Goal: Task Accomplishment & Management: Use online tool/utility

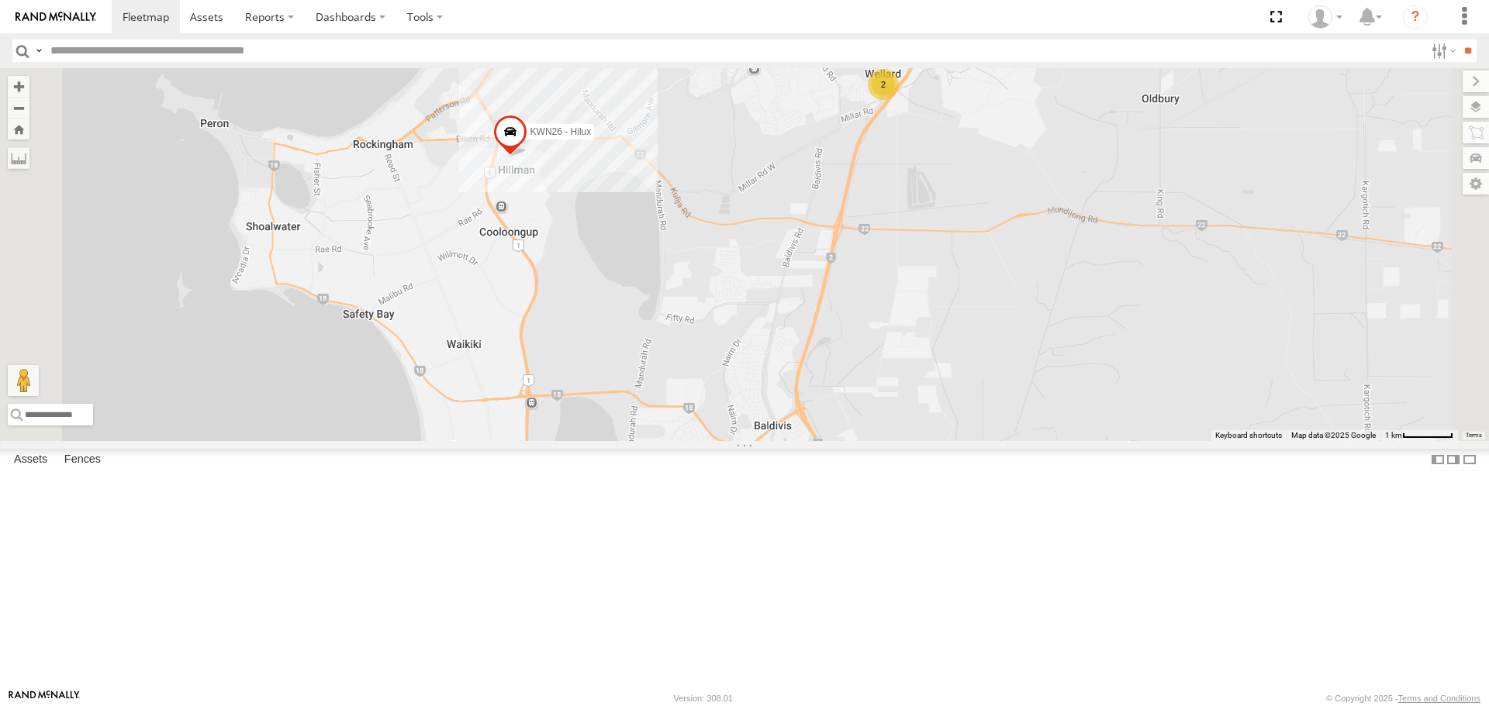
select select "**********"
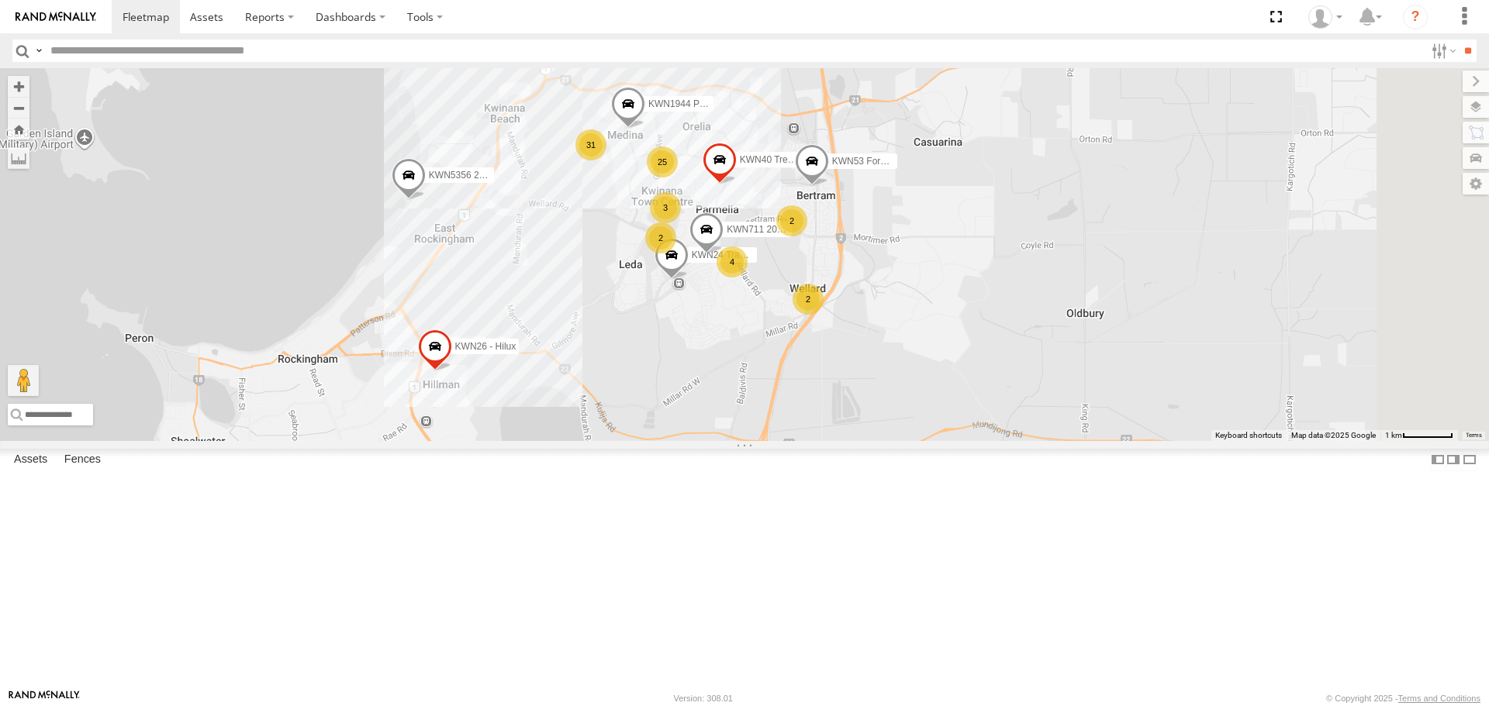
drag, startPoint x: 857, startPoint y: 354, endPoint x: 806, endPoint y: 460, distance: 117.9
click at [806, 440] on div "KWN1944 Parks KWN5356 2001086 Camera Trailer Rangers KWN40 Tree Officer KWN711 …" at bounding box center [744, 254] width 1489 height 372
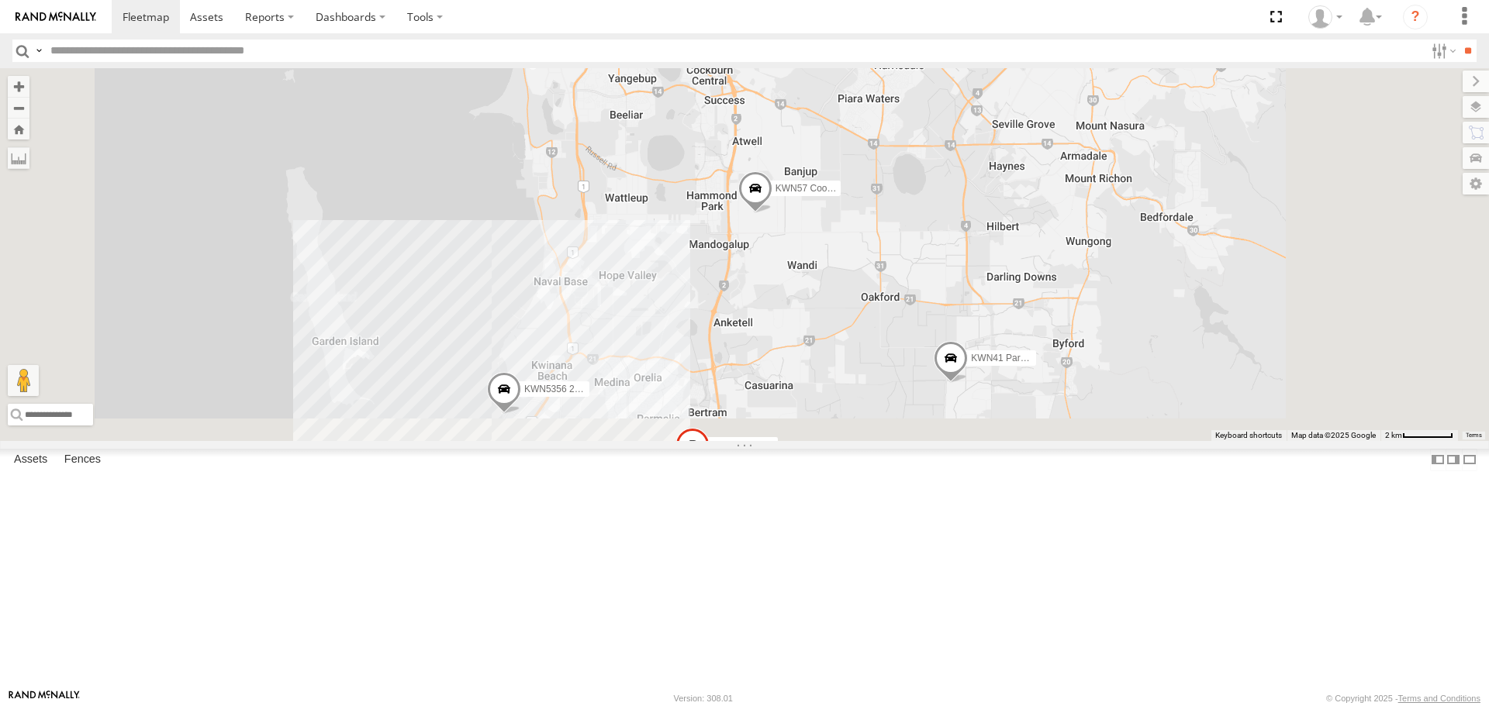
drag, startPoint x: 941, startPoint y: 196, endPoint x: 941, endPoint y: 133, distance: 63.6
click at [941, 133] on div "KWN2130 KWN708 Supervisor NA KWN83 Supervisor Park Contr KWN46 Facil.Maint KWN5…" at bounding box center [744, 254] width 1489 height 372
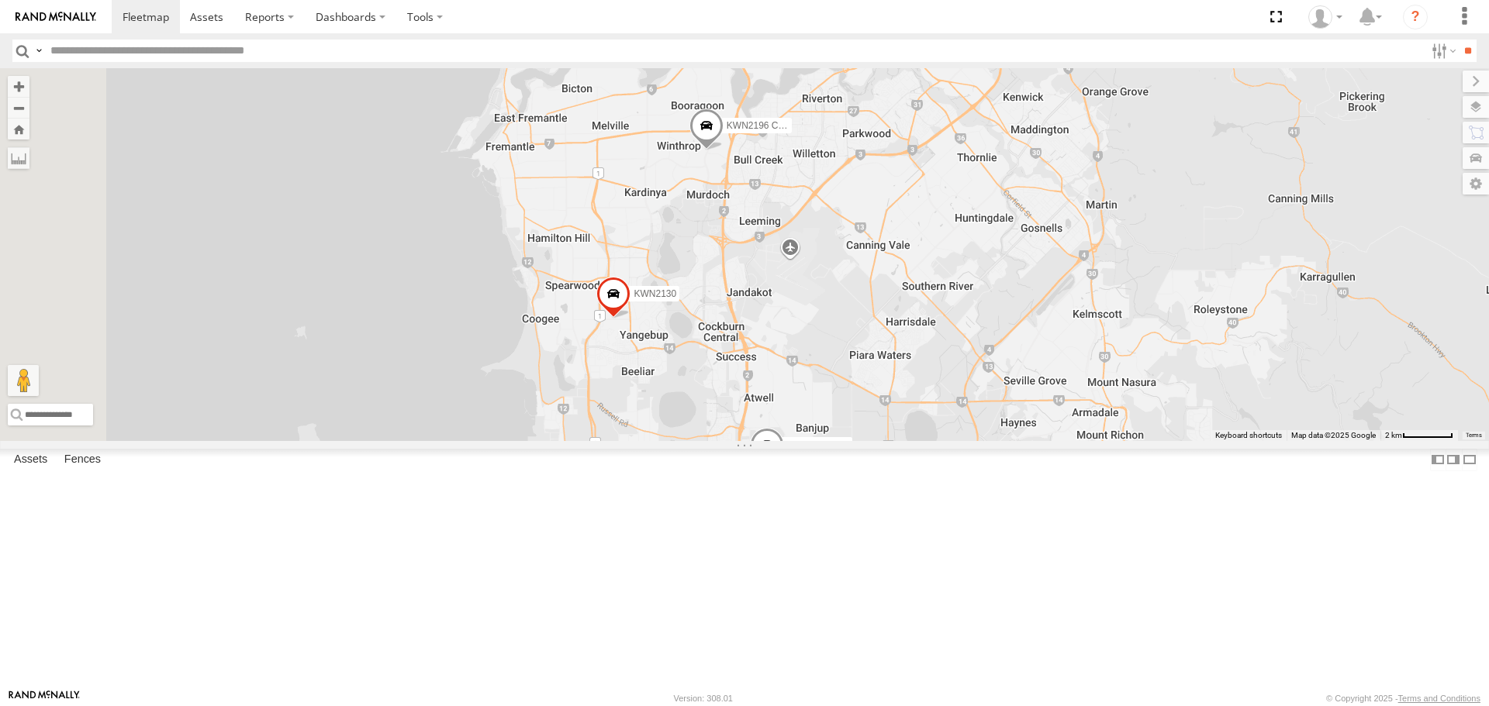
drag, startPoint x: 937, startPoint y: 181, endPoint x: 948, endPoint y: 637, distance: 456.9
click at [948, 440] on div "KWN2130 KWN708 Supervisor NA KWN83 Supervisor Park Contr KWN46 Facil.Maint KWN5…" at bounding box center [744, 254] width 1489 height 372
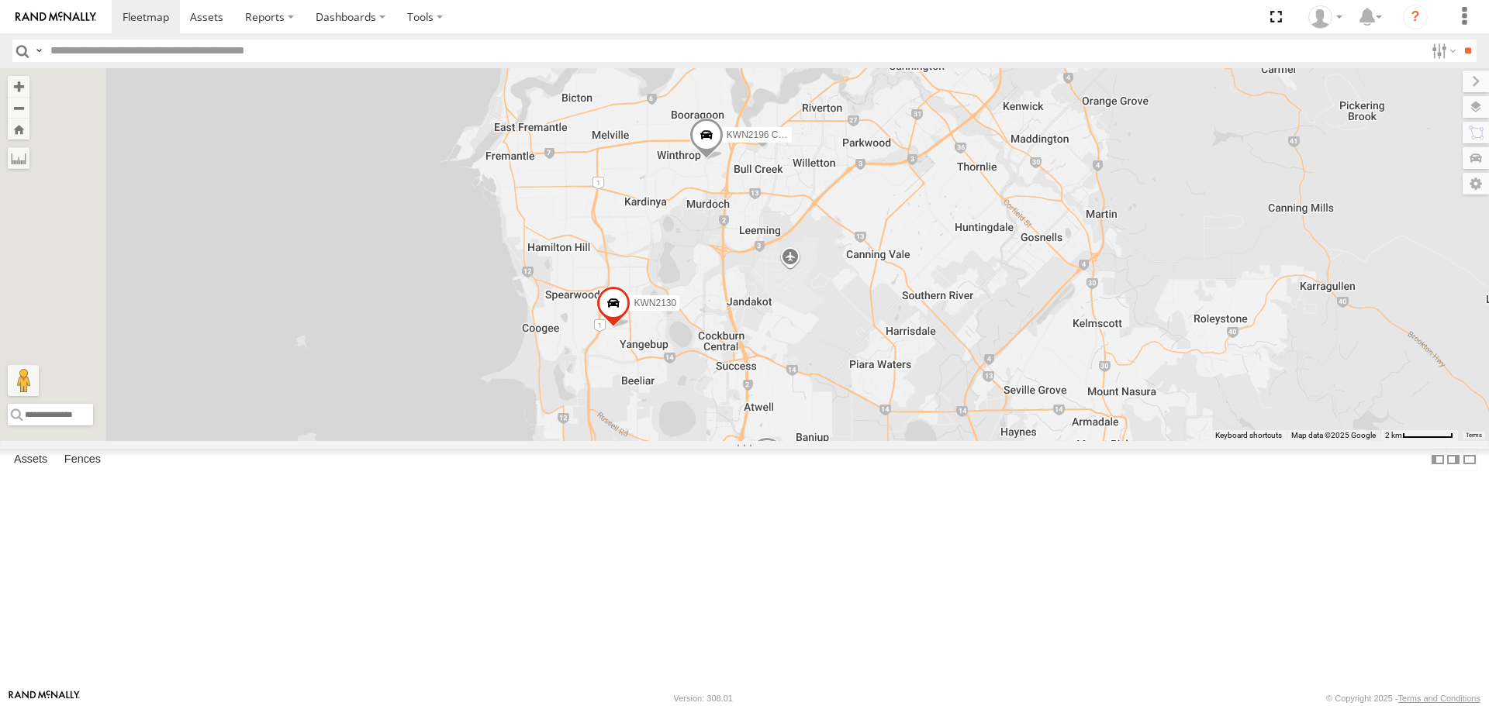
click at [723, 161] on span at bounding box center [706, 140] width 34 height 42
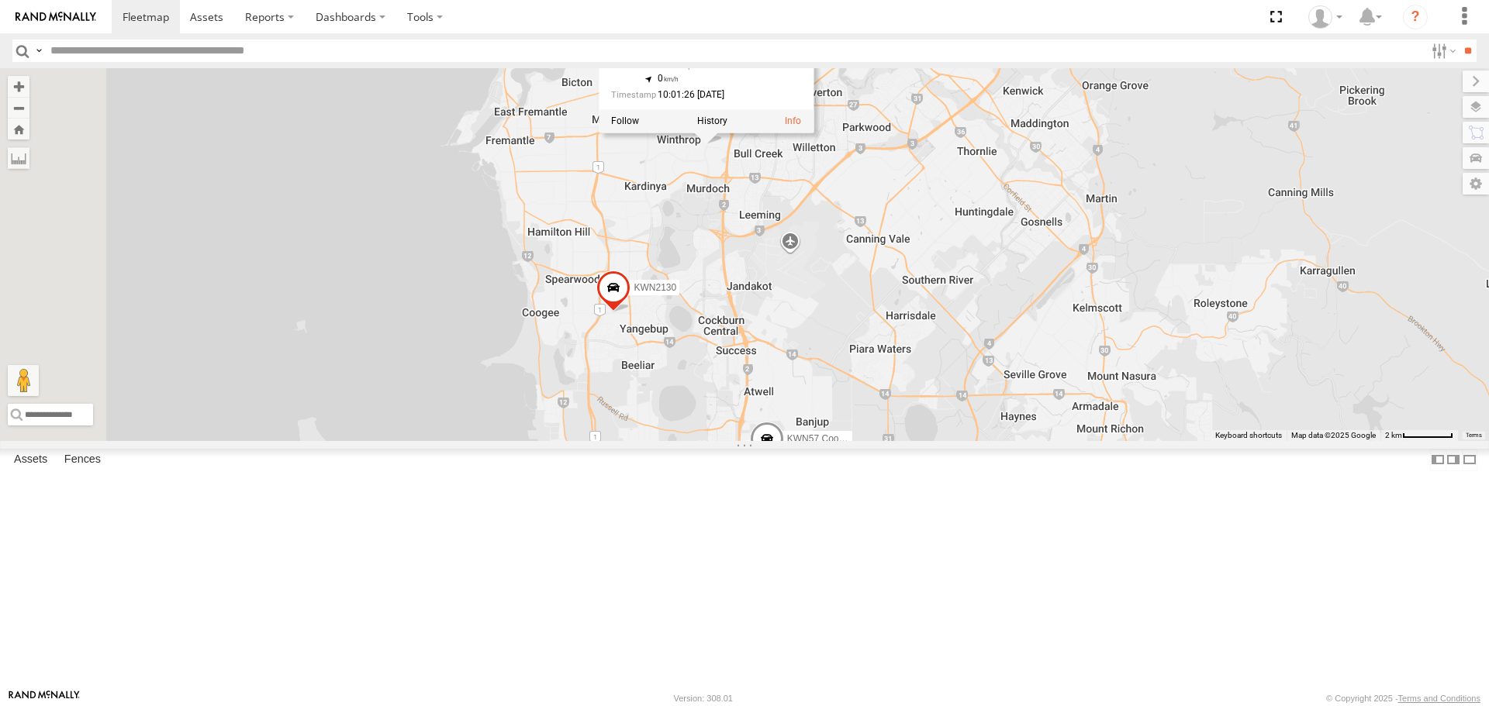
drag, startPoint x: 906, startPoint y: 368, endPoint x: 906, endPoint y: 242, distance: 126.4
click at [906, 242] on div "KWN2130 KWN708 Supervisor NA KWN83 Supervisor Park Contr KWN46 Facil.Maint KWN5…" at bounding box center [744, 254] width 1489 height 372
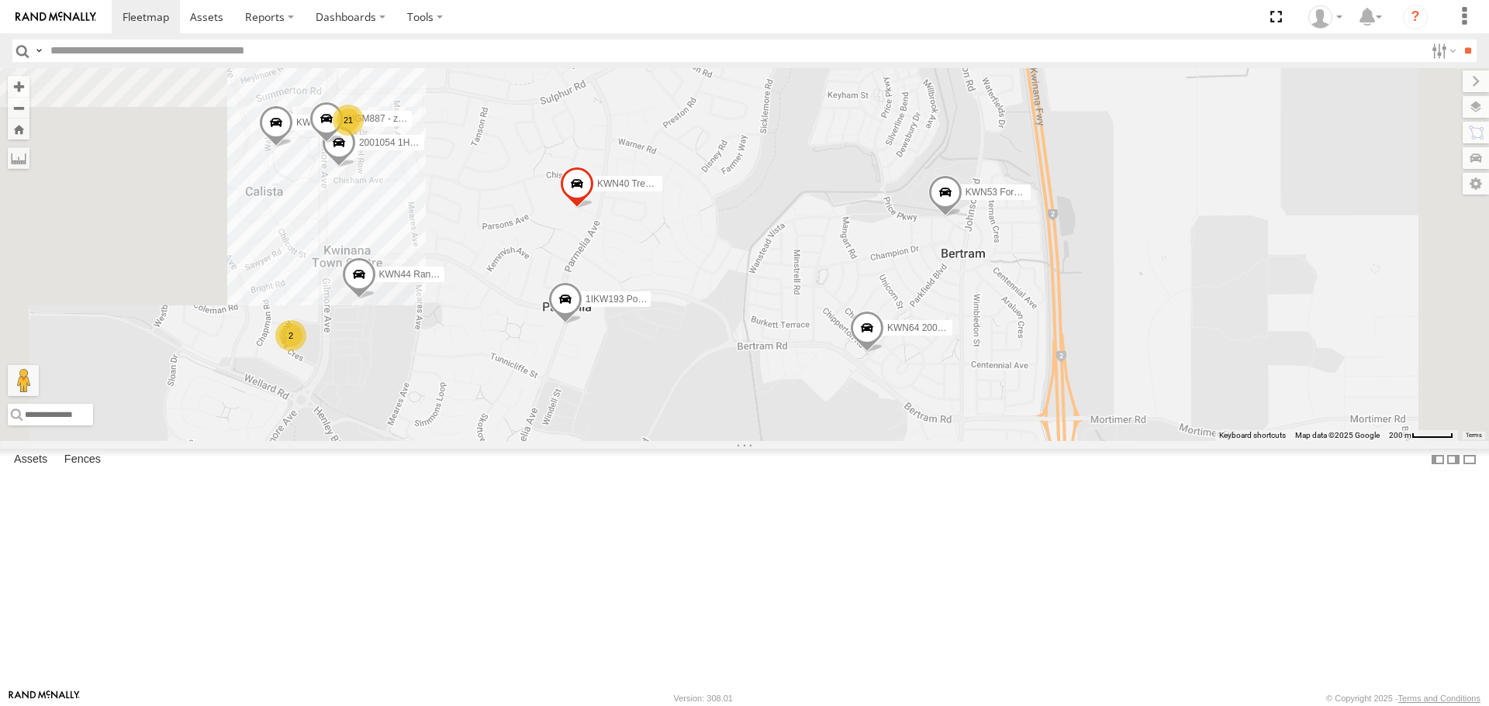
drag, startPoint x: 836, startPoint y: 506, endPoint x: 930, endPoint y: 394, distance: 146.3
click at [930, 394] on div "KWN2130 KWN708 Supervisor NA KWN83 Supervisor Park Contr KWN46 Facil.Maint KWN5…" at bounding box center [744, 254] width 1489 height 372
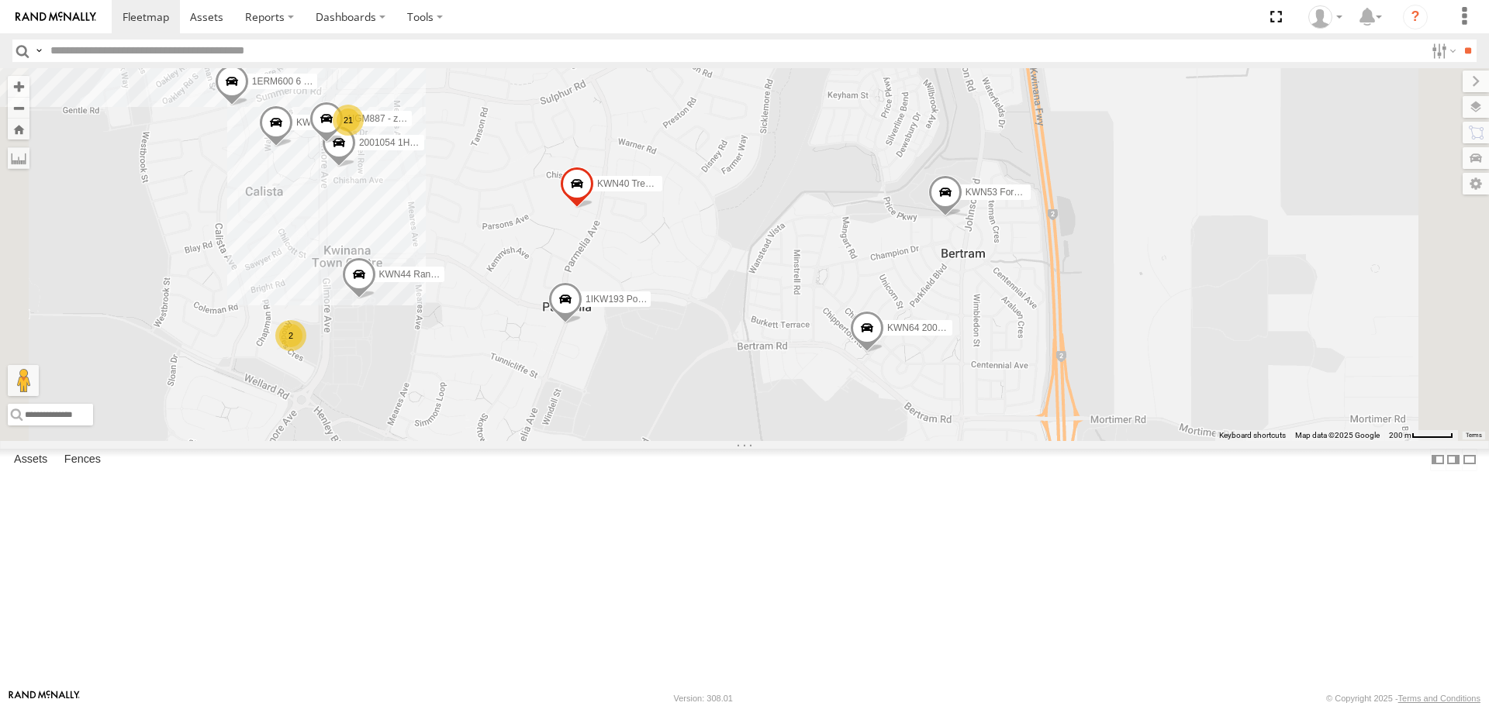
click at [884, 353] on span at bounding box center [867, 332] width 34 height 42
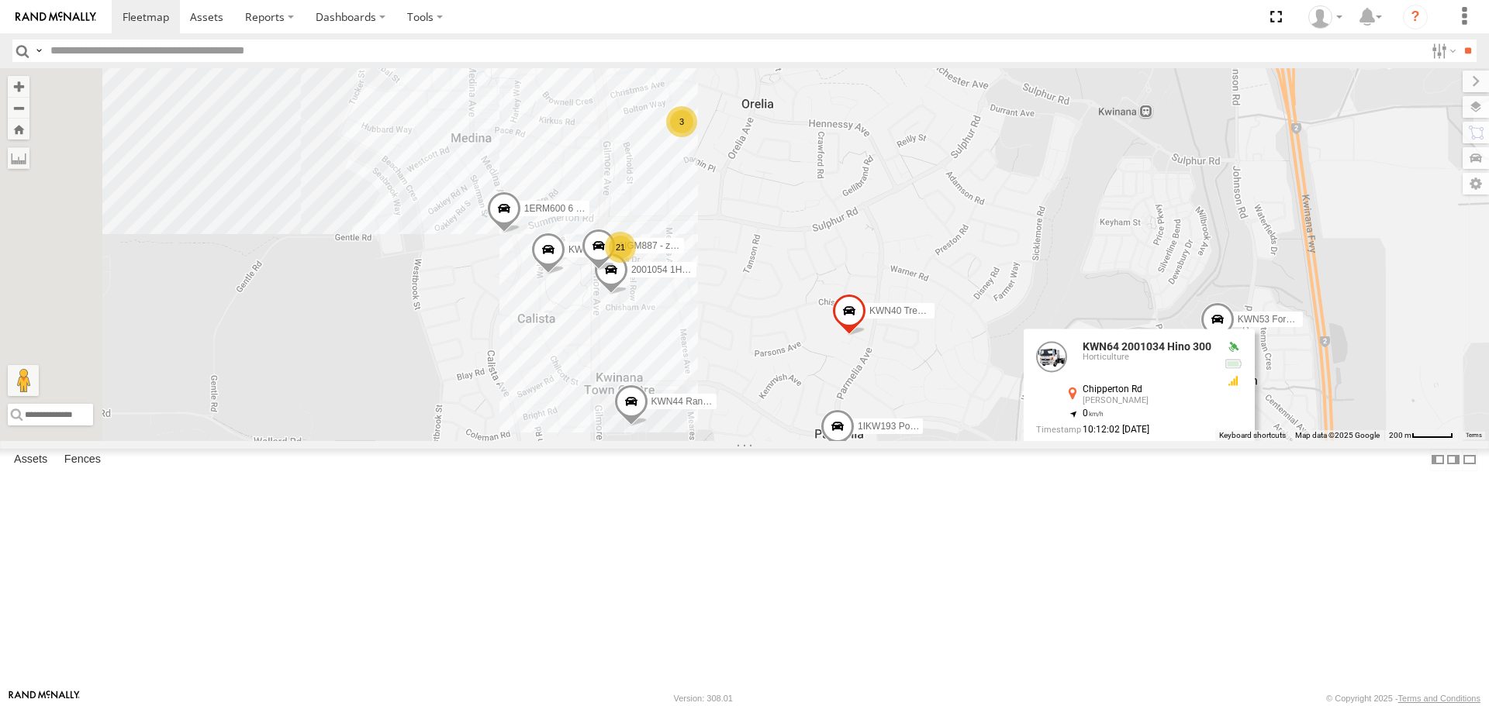
drag, startPoint x: 764, startPoint y: 379, endPoint x: 880, endPoint y: 448, distance: 135.2
click at [880, 440] on div "KWN2130 KWN708 Supervisor NA KWN83 Supervisor Park Contr KWN46 Facil.Maint KWN5…" at bounding box center [744, 254] width 1489 height 372
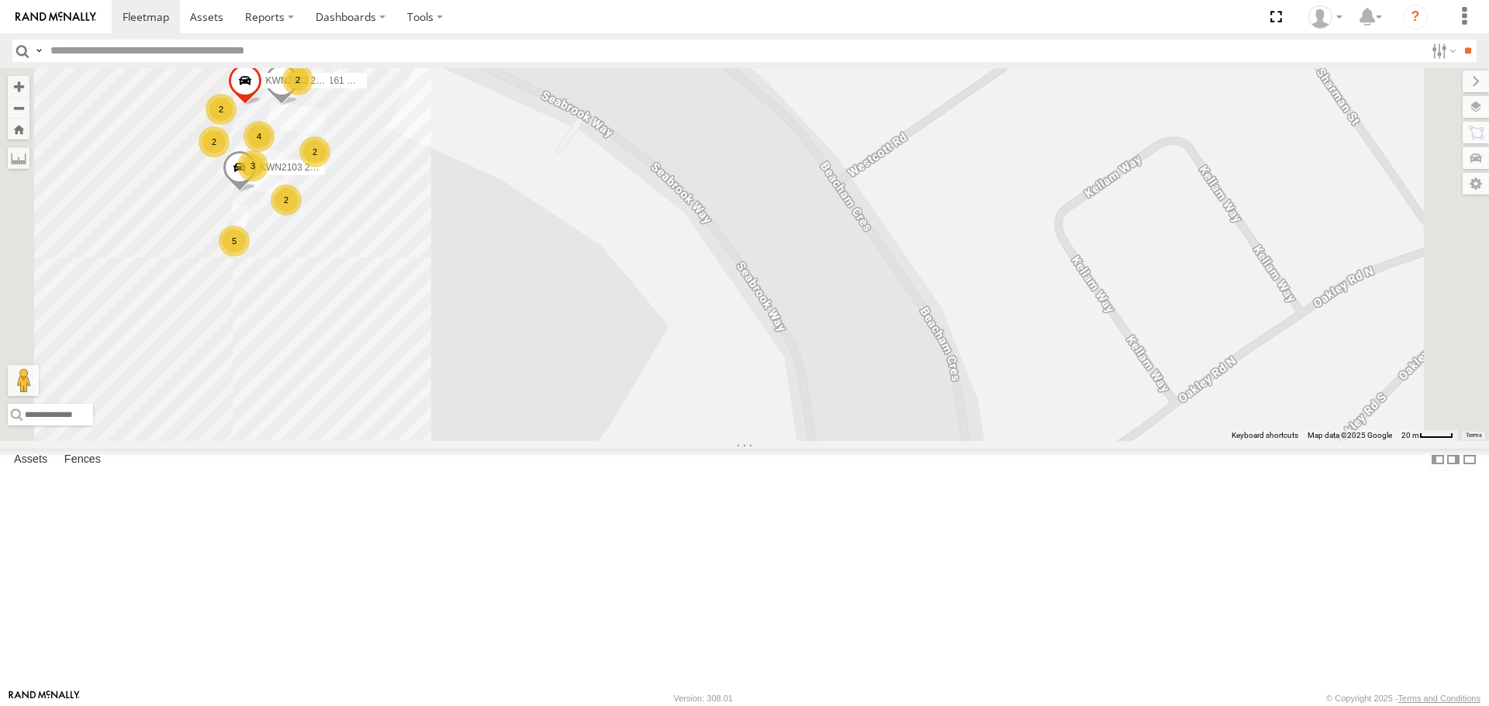
drag, startPoint x: 604, startPoint y: 323, endPoint x: 881, endPoint y: 463, distance: 310.4
click at [881, 440] on div "KWN2130 KWN708 Supervisor NA KWN83 Supervisor Park Contr KWN46 Facil.Maint KWN5…" at bounding box center [744, 254] width 1489 height 372
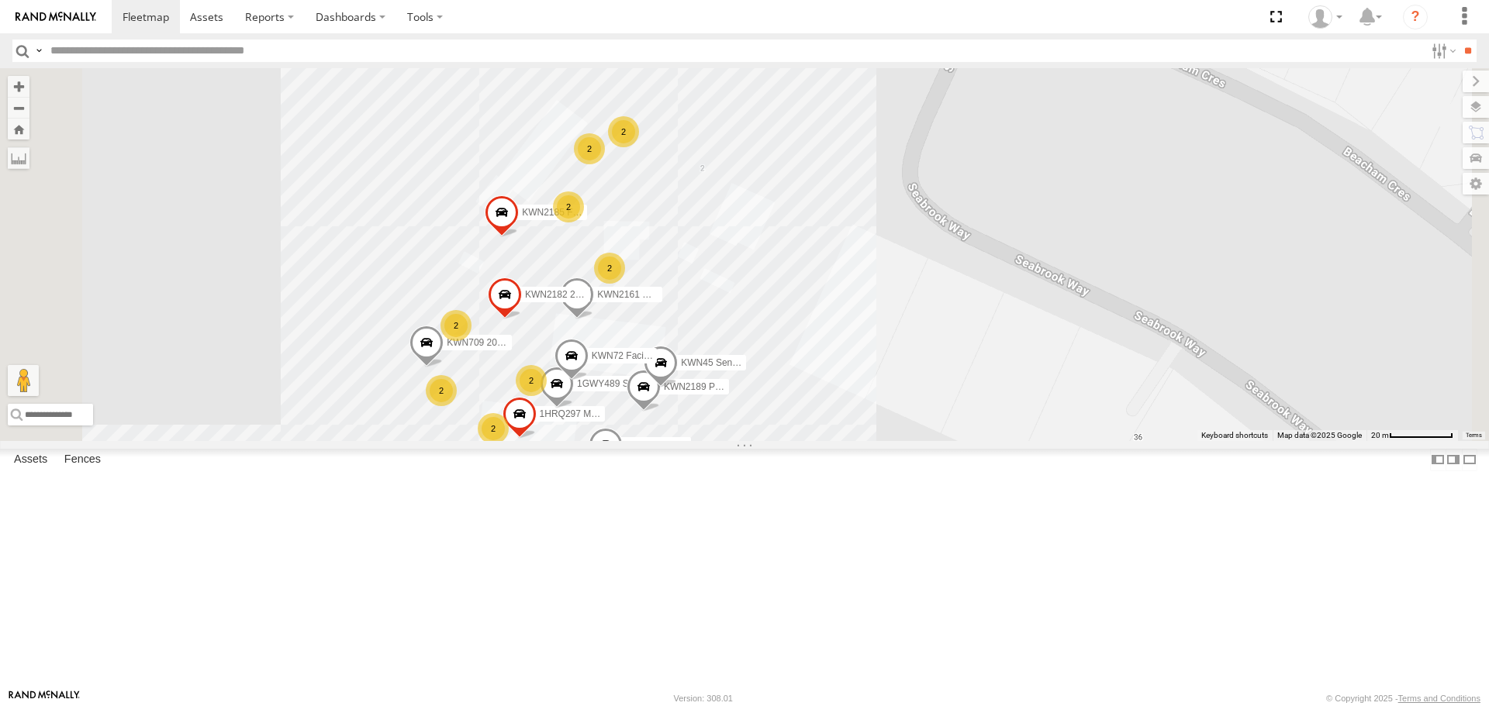
click at [0, 0] on div "1IKW193 Pool Inspector" at bounding box center [0, 0] width 0 height 0
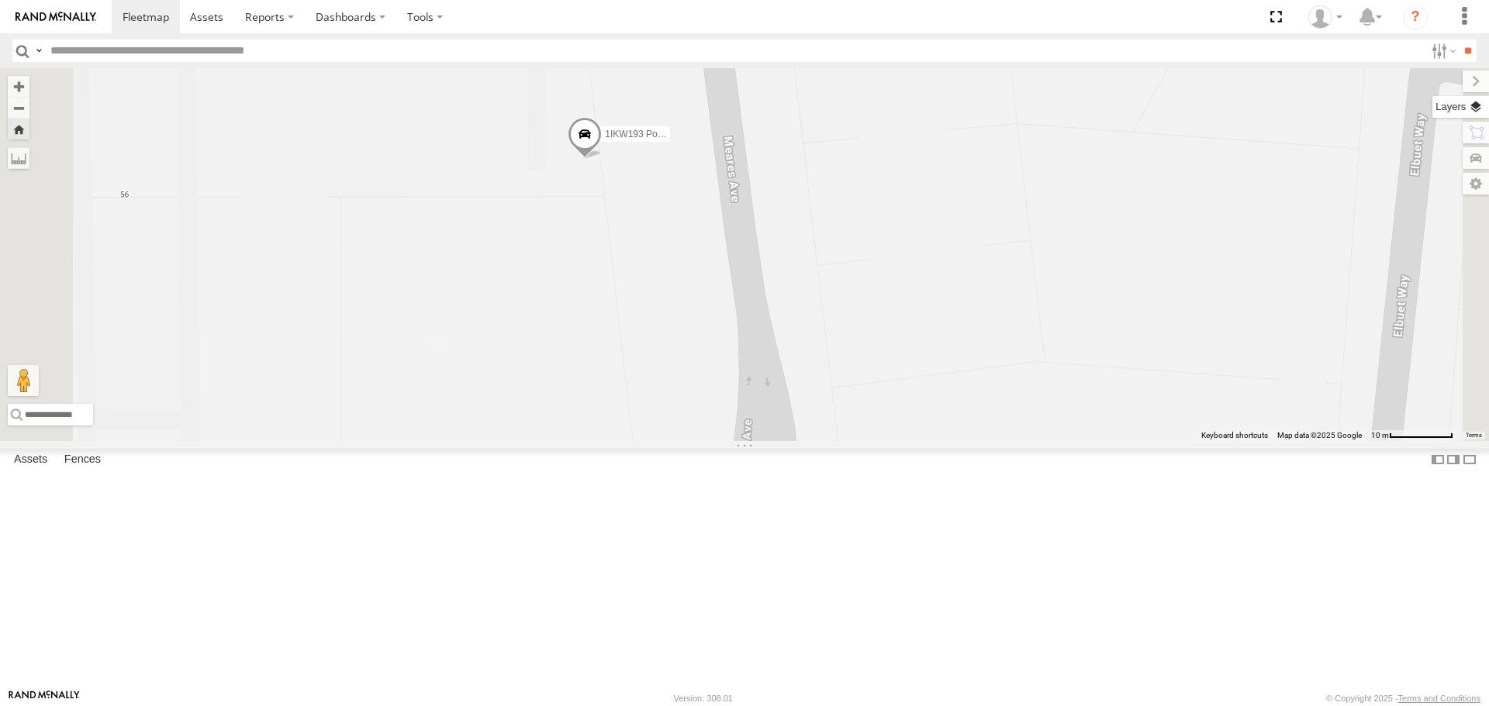
click at [1481, 108] on label at bounding box center [1460, 107] width 57 height 22
click at [0, 0] on label at bounding box center [0, 0] width 0 height 0
click at [0, 0] on span "Satellite" at bounding box center [0, 0] width 0 height 0
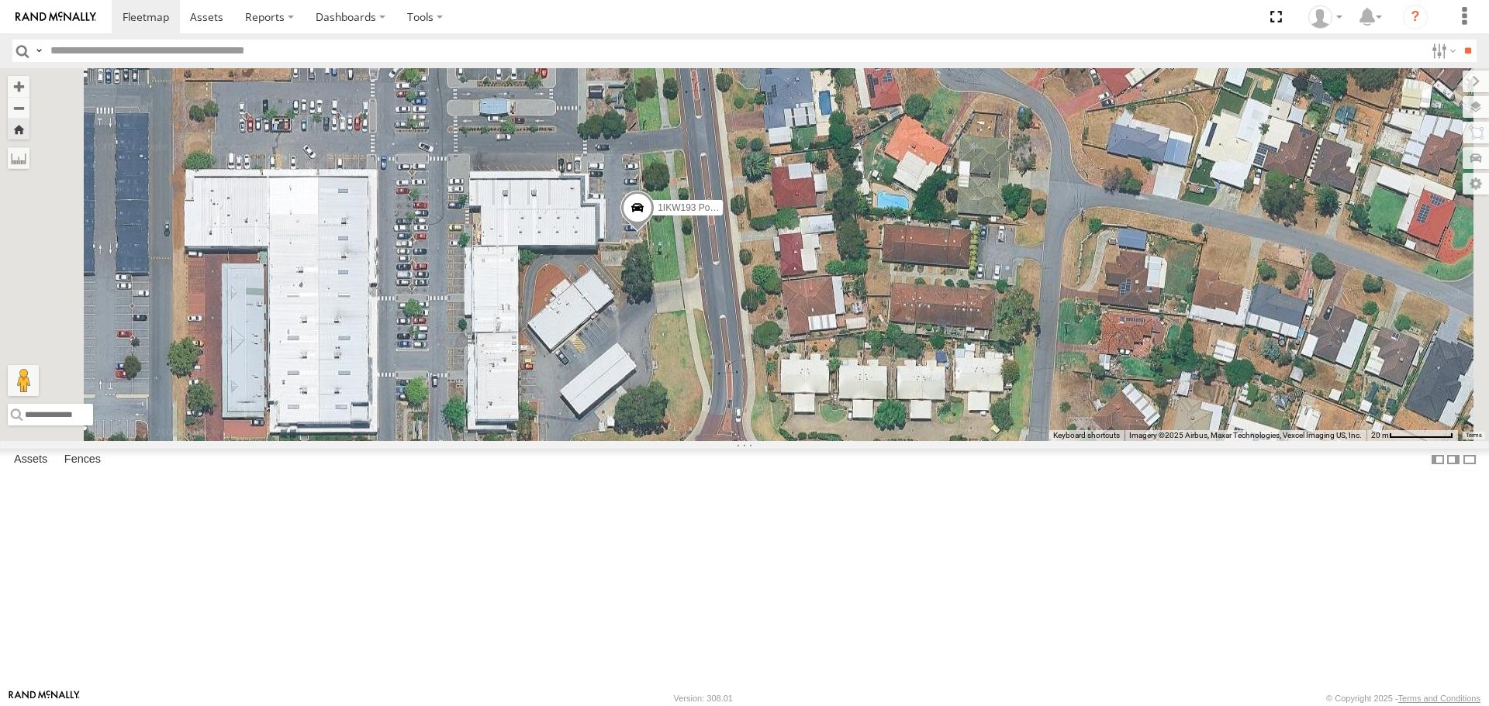
click at [22, 51] on input "button" at bounding box center [22, 51] width 20 height 22
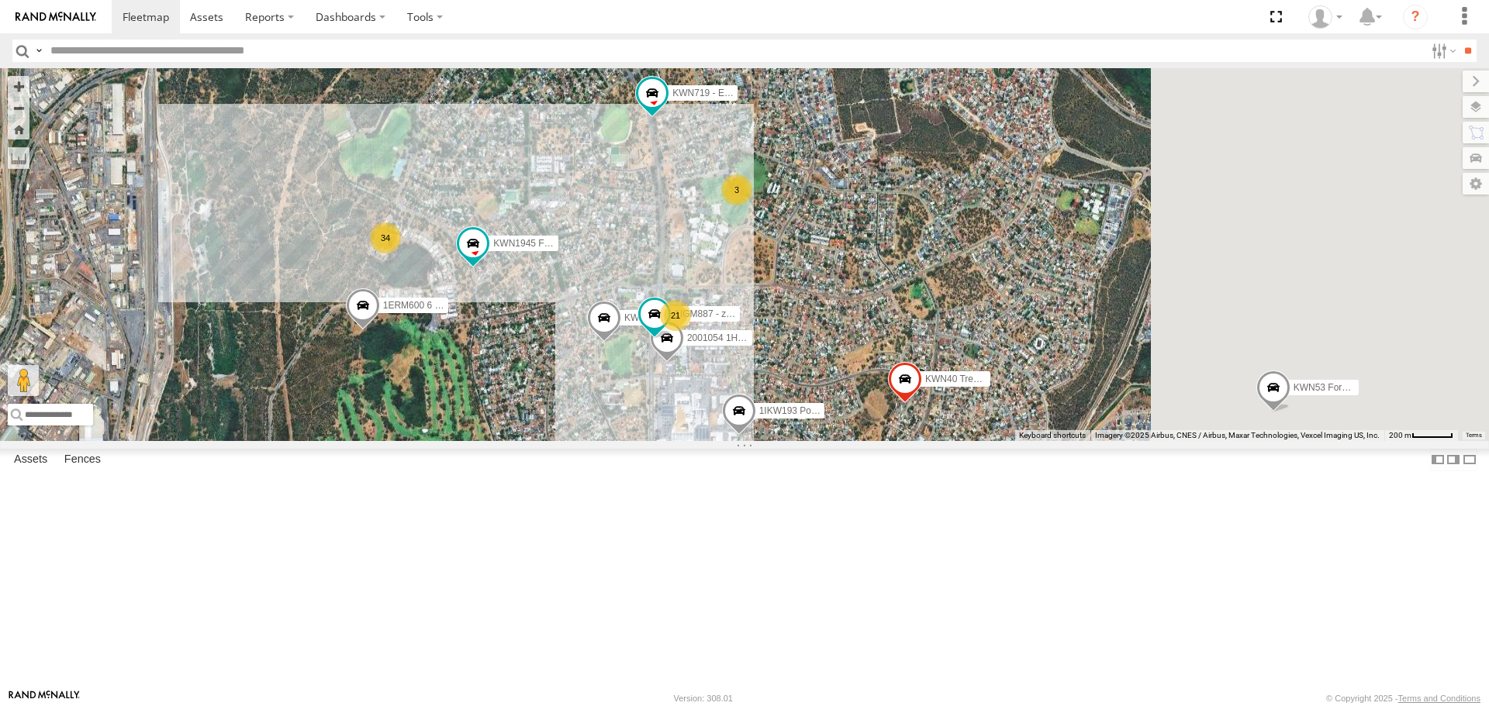
drag, startPoint x: 930, startPoint y: 348, endPoint x: 709, endPoint y: 485, distance: 259.7
click at [709, 440] on div "KWN5356 2001086 Camera Trailer Rangers KWN40 Tree Officer KWN2151 KAP KWN1945 F…" at bounding box center [744, 254] width 1489 height 372
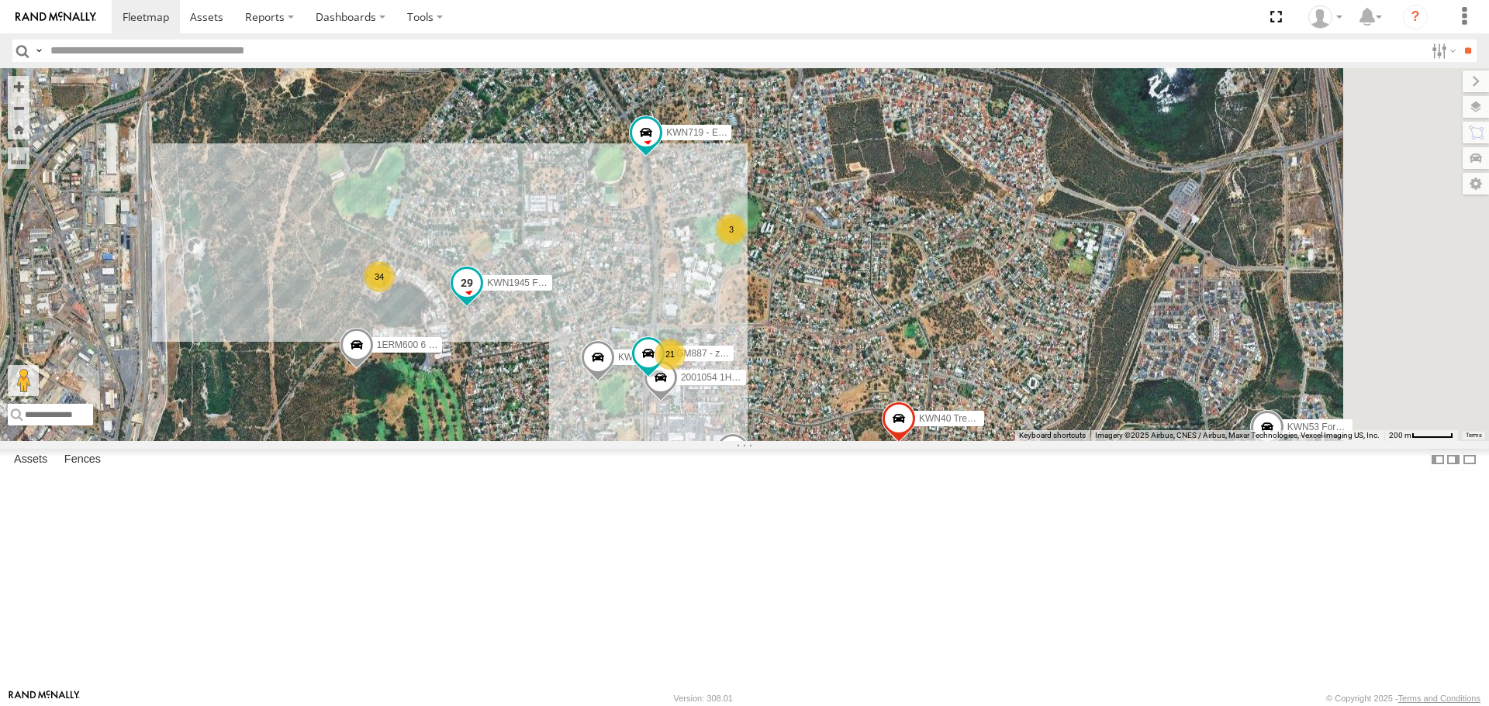
click at [481, 297] on span at bounding box center [467, 283] width 28 height 28
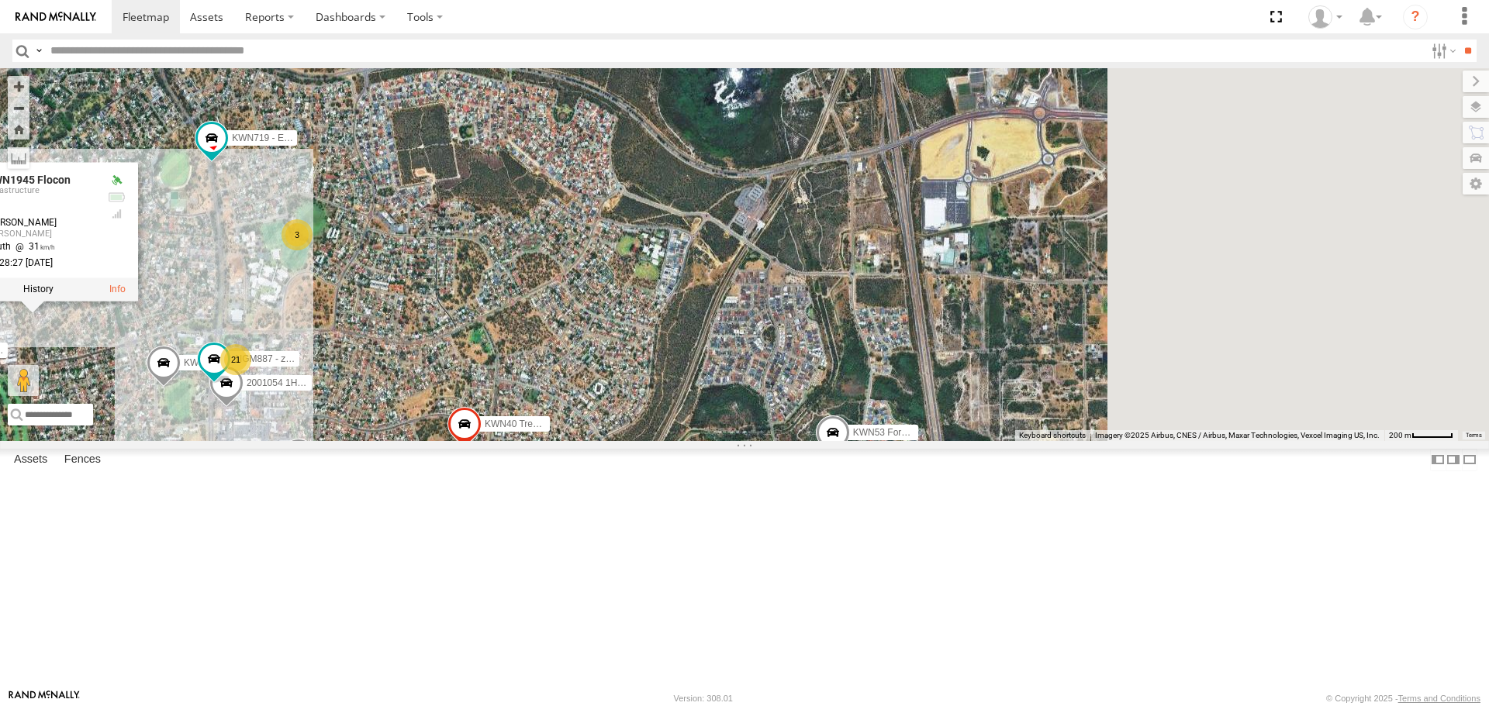
drag, startPoint x: 818, startPoint y: 569, endPoint x: 380, endPoint y: 575, distance: 438.1
click at [380, 575] on main "To navigate the map with touch gestures double-tap and hold your finger on the …" at bounding box center [744, 378] width 1489 height 621
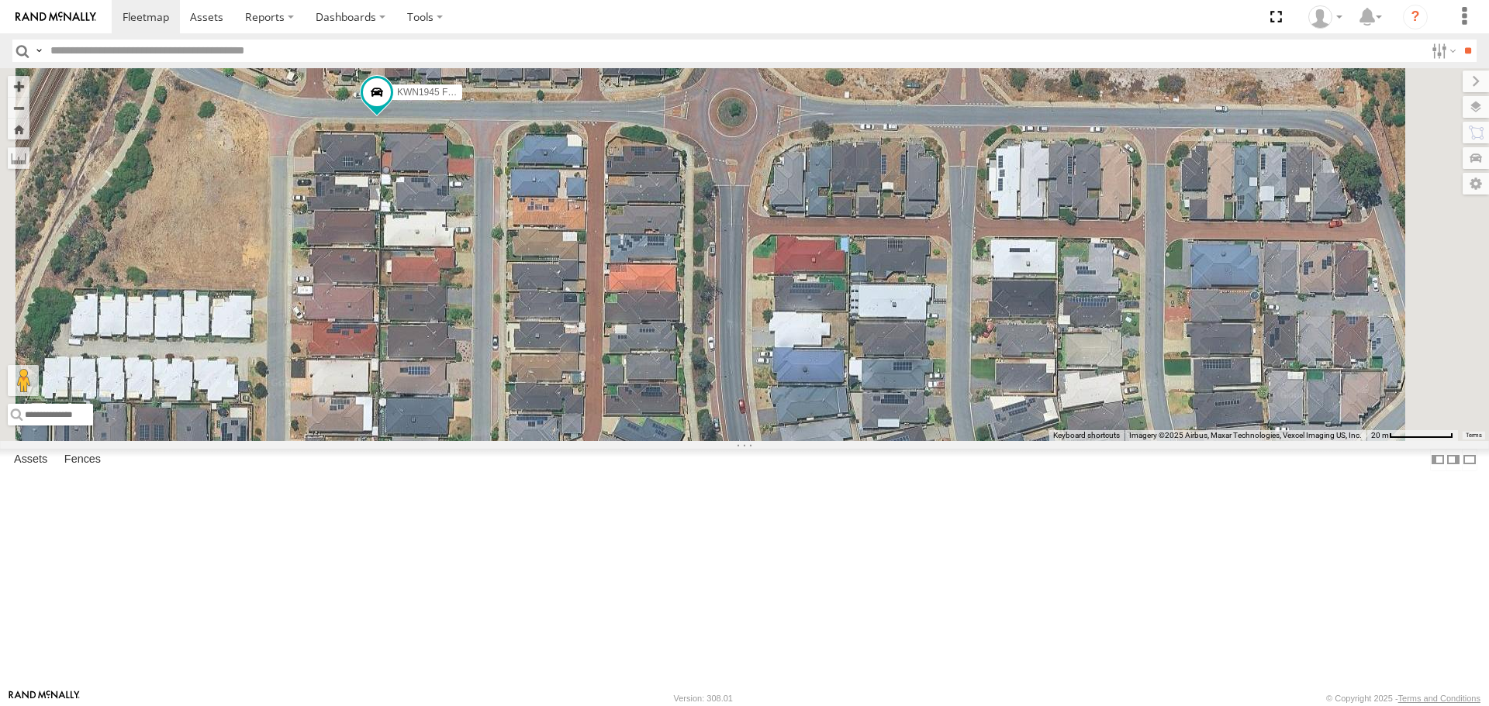
click at [20, 51] on input "button" at bounding box center [22, 51] width 20 height 22
click at [19, 48] on input "button" at bounding box center [22, 51] width 20 height 22
click at [0, 0] on div "KWN24 Tractor" at bounding box center [0, 0] width 0 height 0
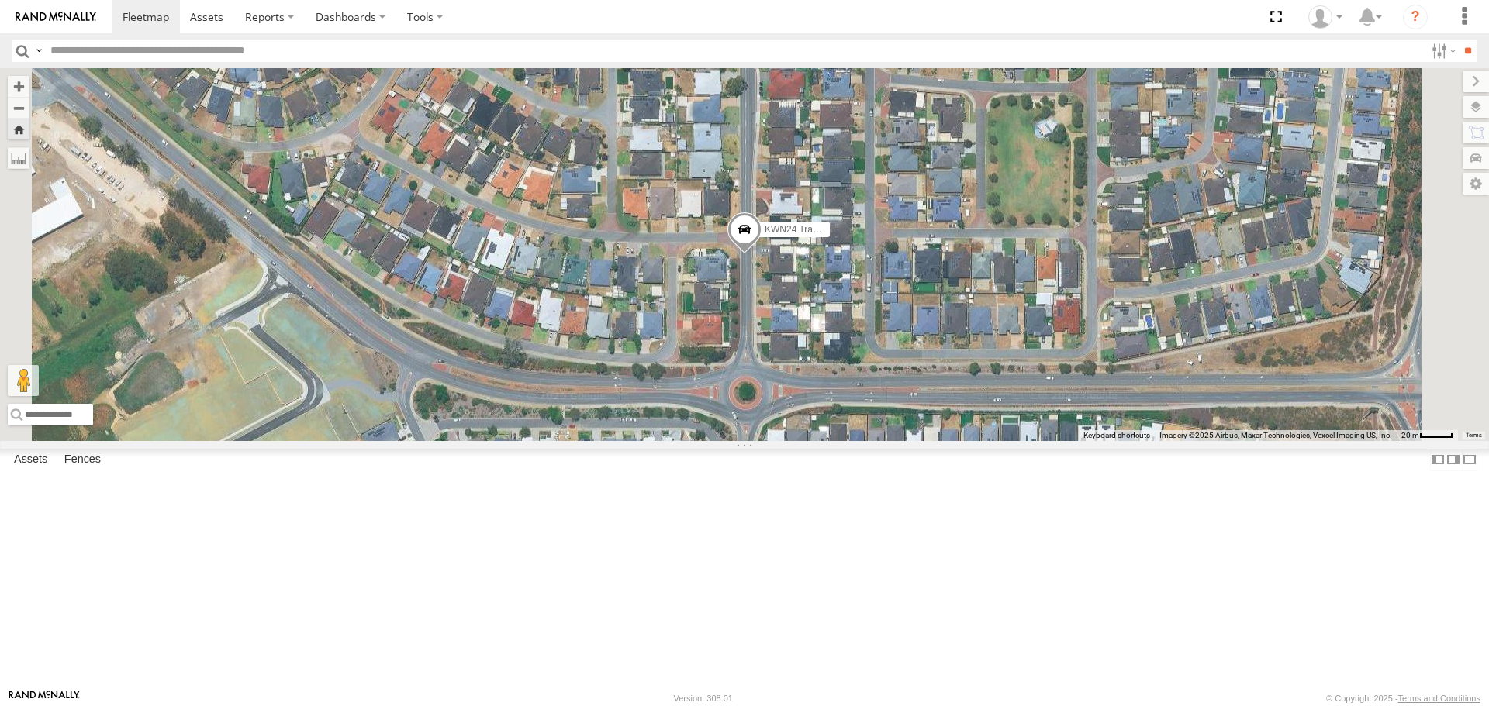
click at [761, 255] on span at bounding box center [744, 234] width 34 height 42
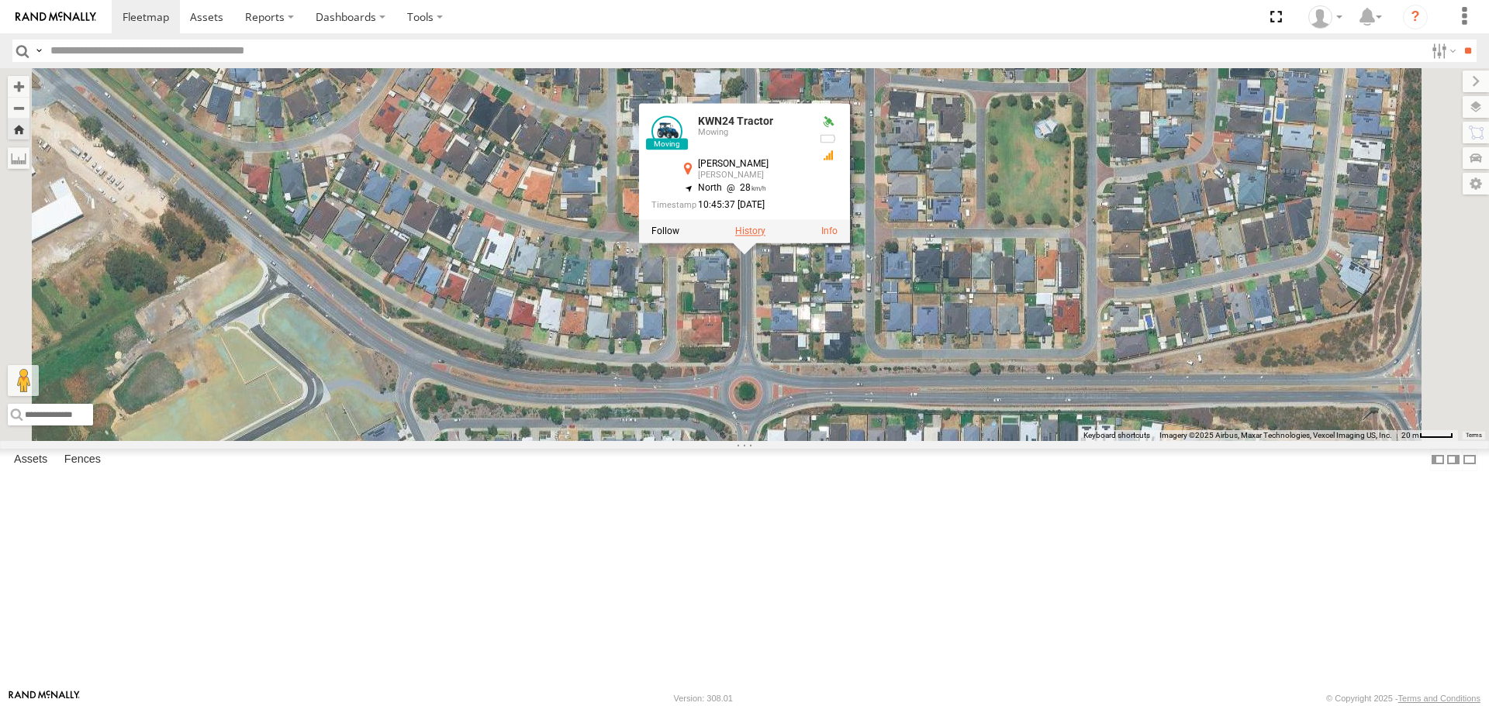
click at [765, 237] on label at bounding box center [750, 231] width 30 height 11
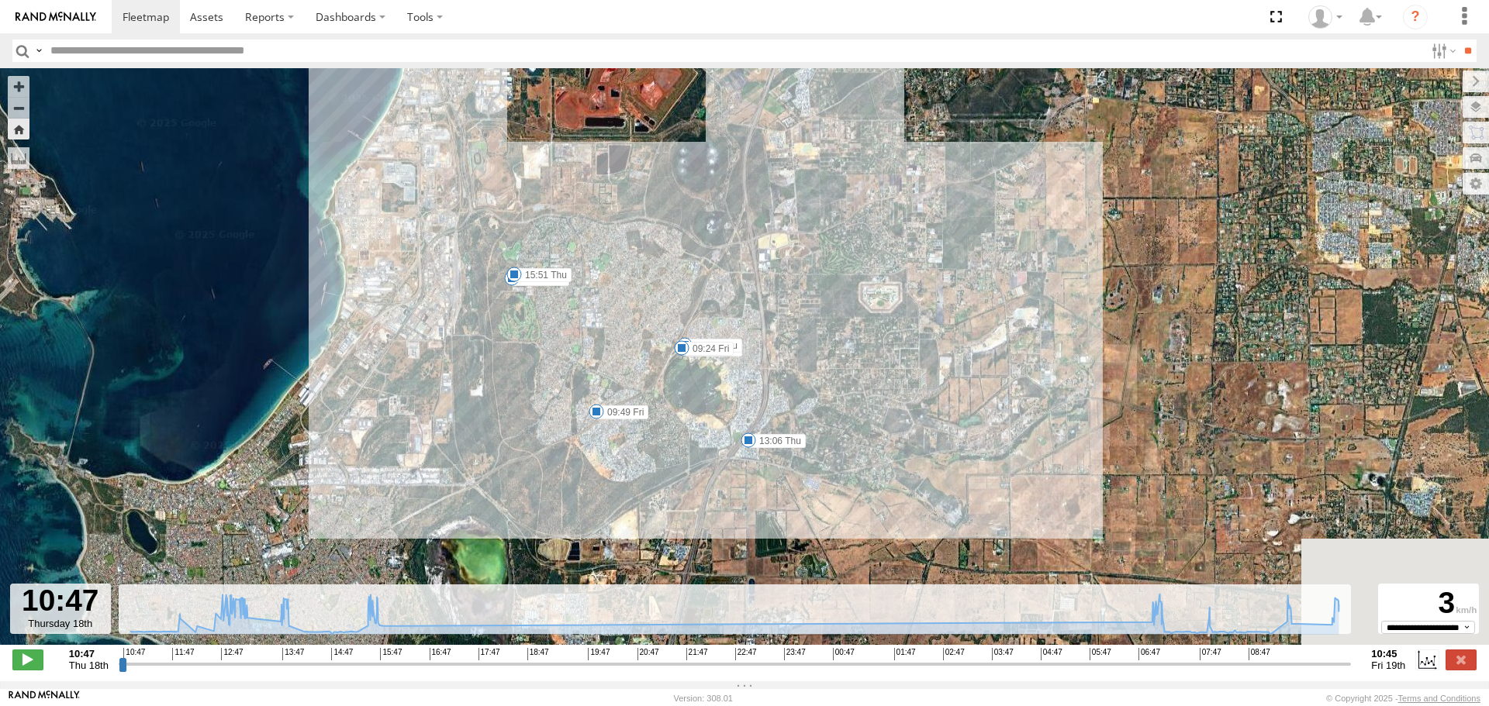
drag, startPoint x: 823, startPoint y: 503, endPoint x: 797, endPoint y: 370, distance: 135.9
click at [797, 370] on div "KWN24 Tractor 11:48 Thu 13:06 Thu 13:56 Thu 14:21 Thu 15:19 Thu 15:44 Thu 15:51…" at bounding box center [744, 364] width 1489 height 593
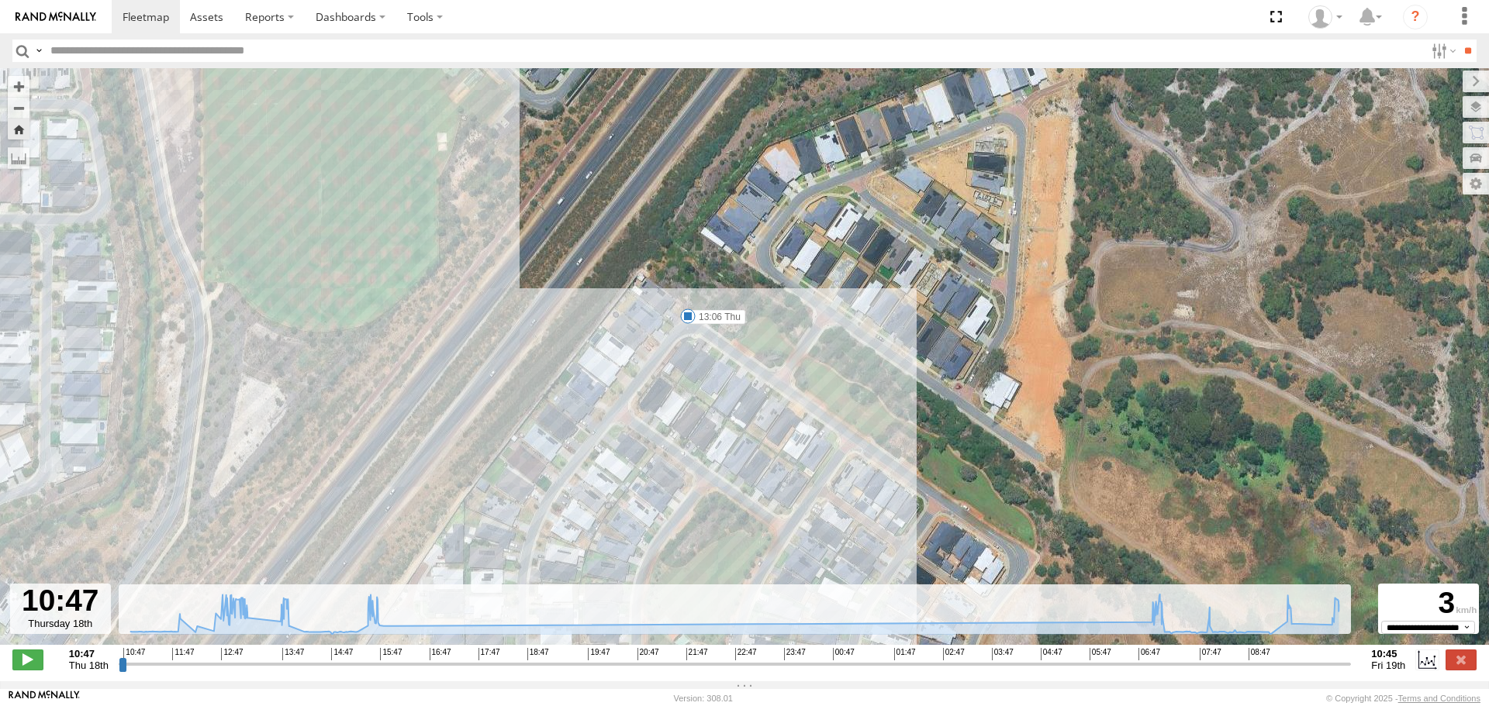
click at [690, 319] on span at bounding box center [688, 317] width 16 height 16
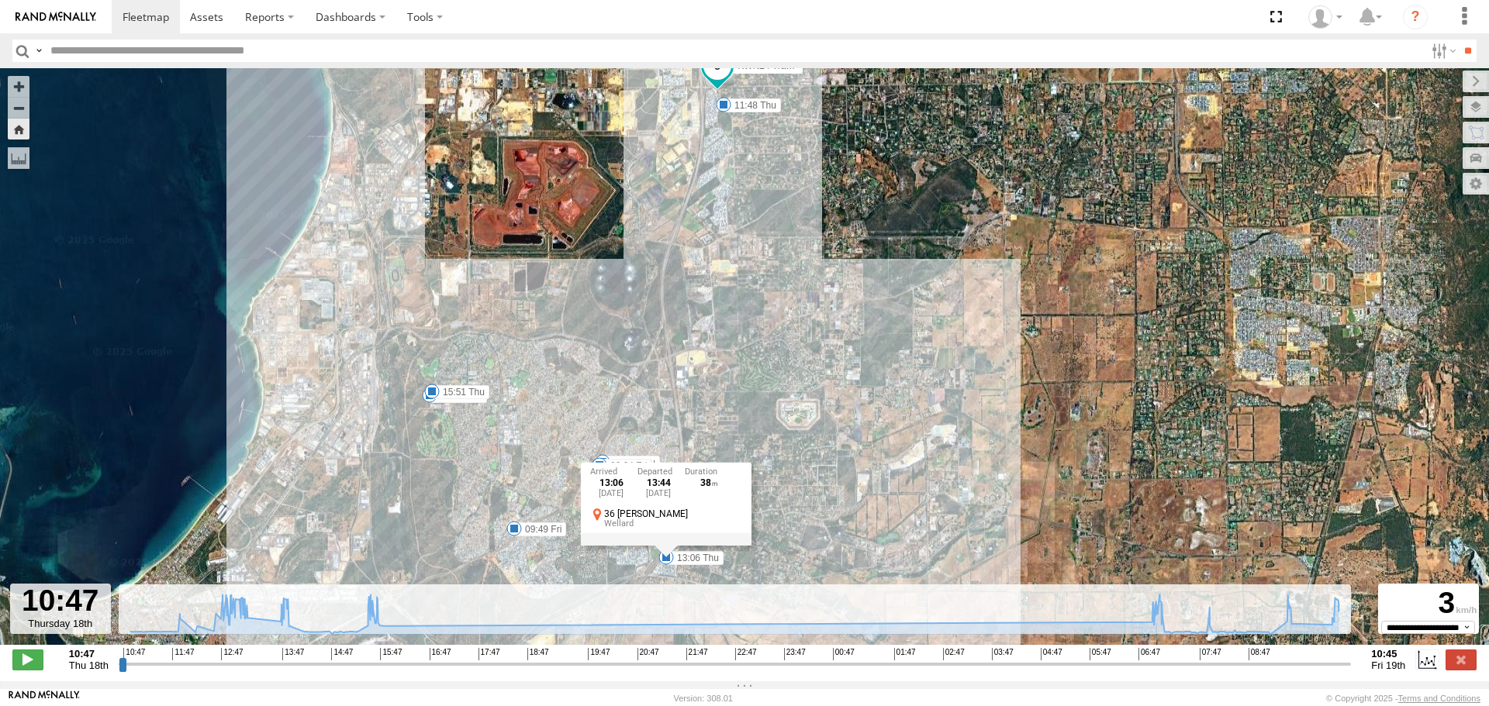
click at [17, 53] on input "button" at bounding box center [22, 51] width 20 height 22
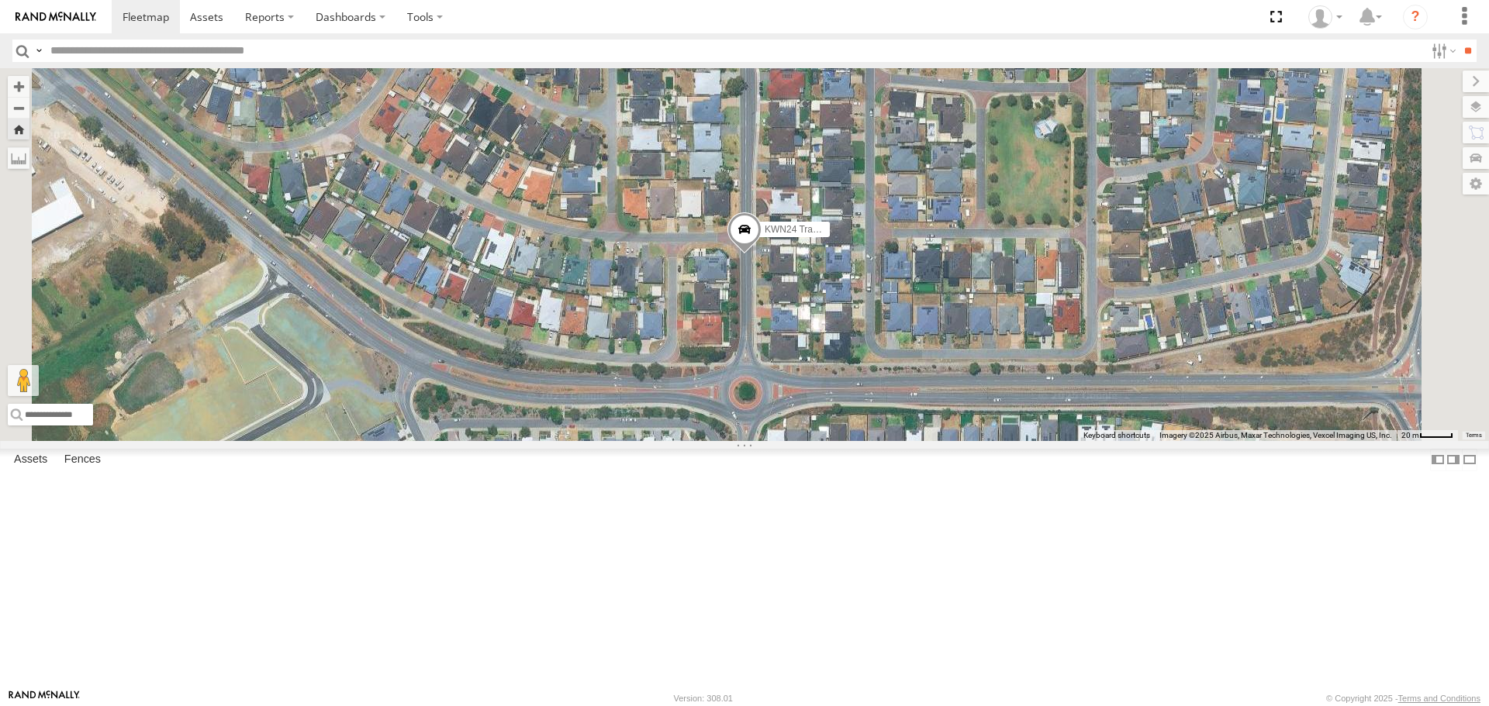
click at [0, 0] on span "Default" at bounding box center [0, 0] width 0 height 0
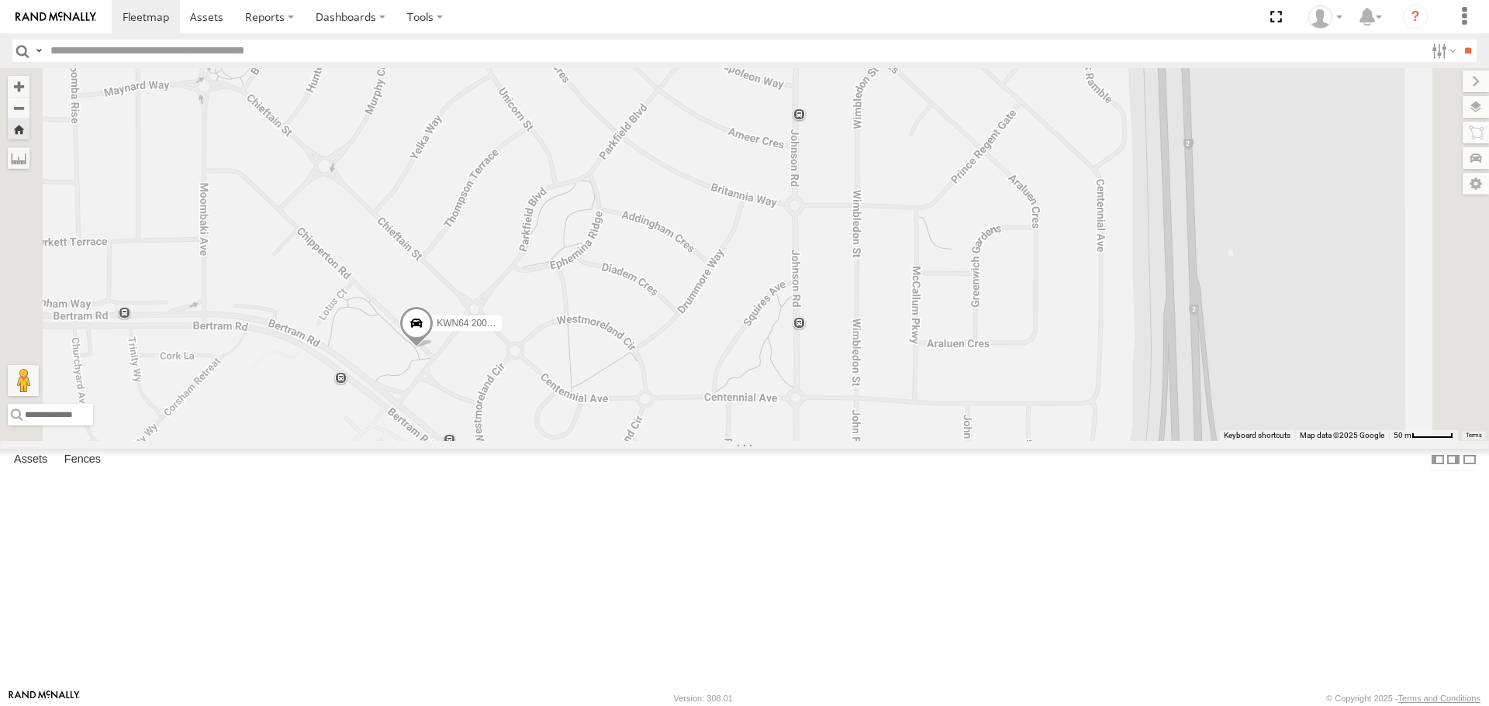
drag, startPoint x: 965, startPoint y: 244, endPoint x: 986, endPoint y: 508, distance: 264.5
click at [986, 440] on div "KWN24 Tractor KWN64 2001034 Hino 300 1HRP499 [DOMAIN_NAME]" at bounding box center [744, 254] width 1489 height 372
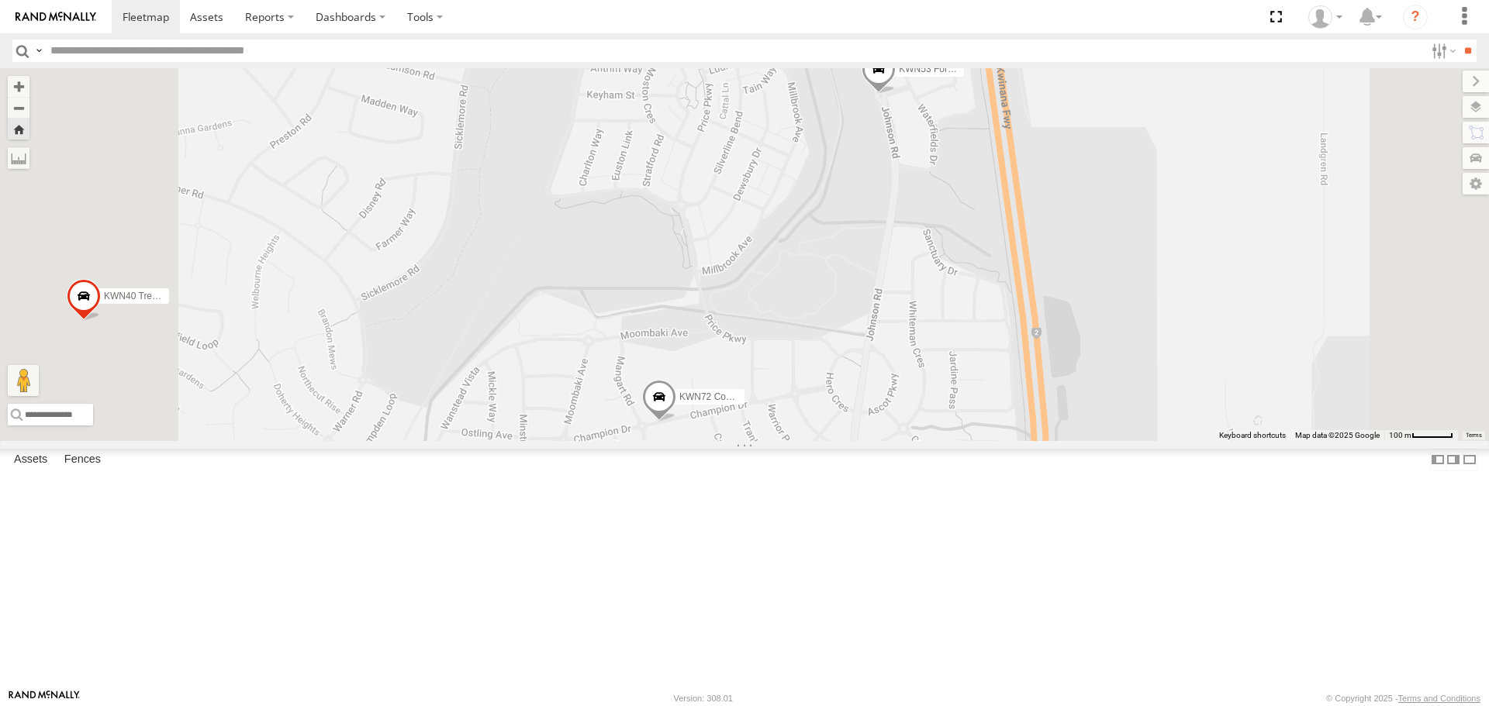
drag, startPoint x: 983, startPoint y: 393, endPoint x: 990, endPoint y: 571, distance: 178.5
click at [990, 440] on div "KWN40 Tree Officer KWN1945 Flocon KWN711 2001089 Ford Ranger (Retic) KWN24 Trac…" at bounding box center [744, 254] width 1489 height 372
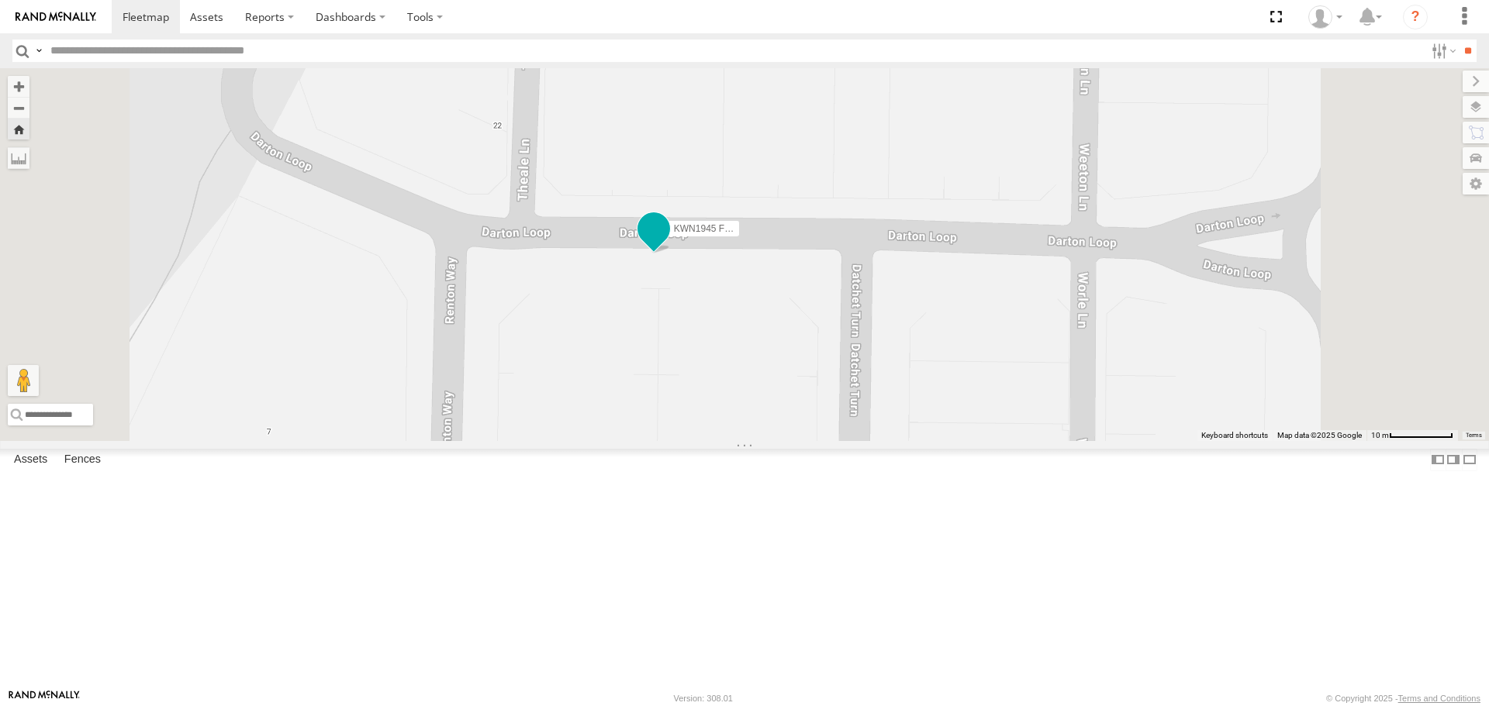
click at [668, 243] on span at bounding box center [654, 230] width 28 height 28
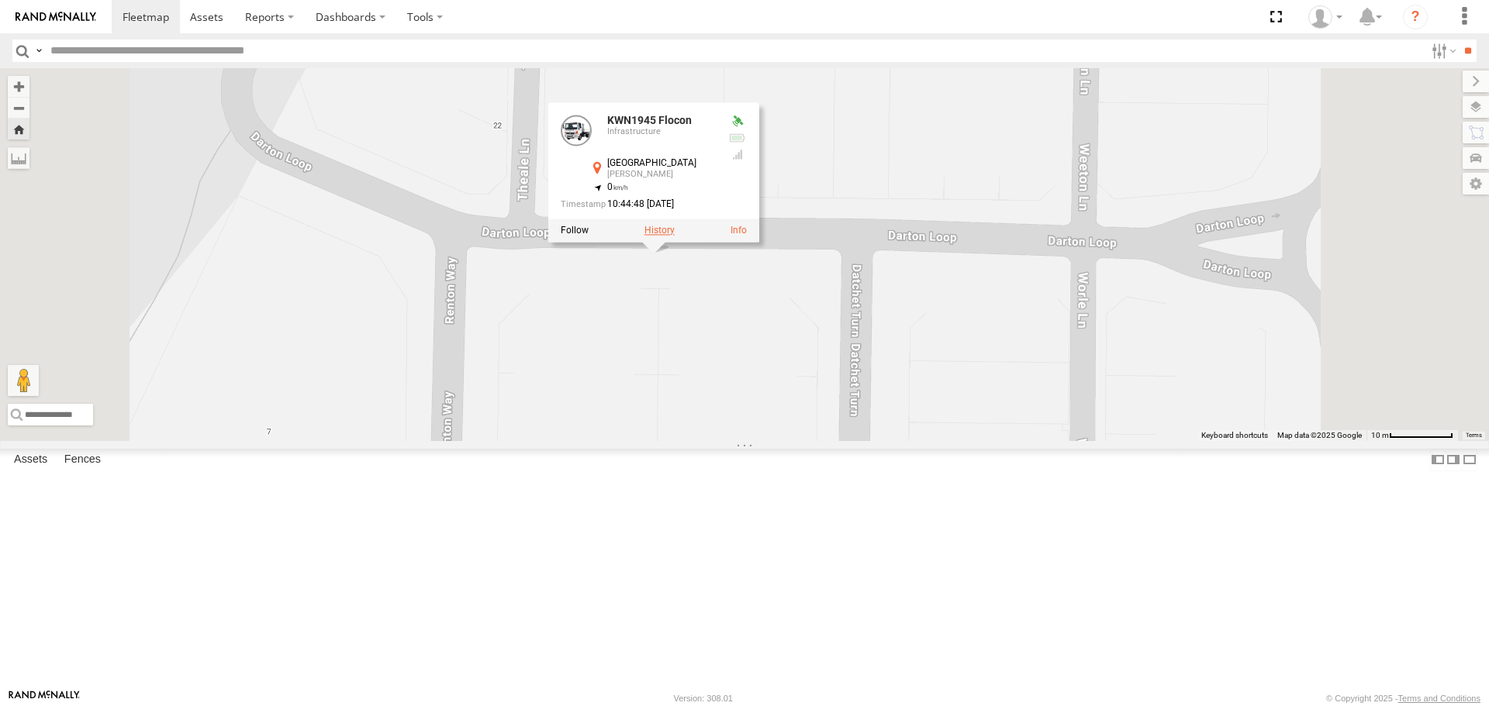
click at [675, 236] on label at bounding box center [659, 231] width 30 height 11
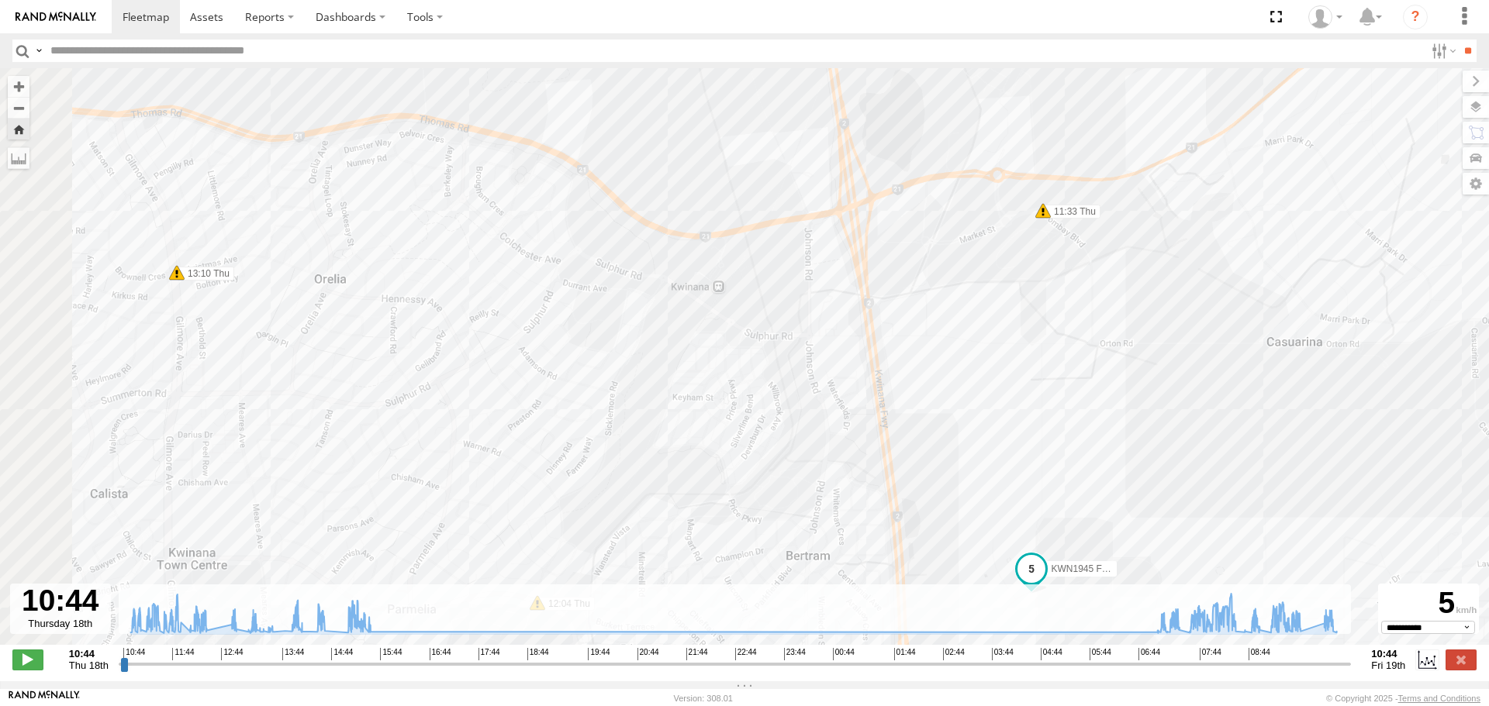
drag, startPoint x: 688, startPoint y: 393, endPoint x: 820, endPoint y: 473, distance: 154.1
click at [820, 473] on div "KWN1945 Flocon 11:33 Thu 12:04 Thu 12:15 Thu 13:10 Thu 13:59 Thu 15:05 Thu 15:3…" at bounding box center [744, 364] width 1489 height 593
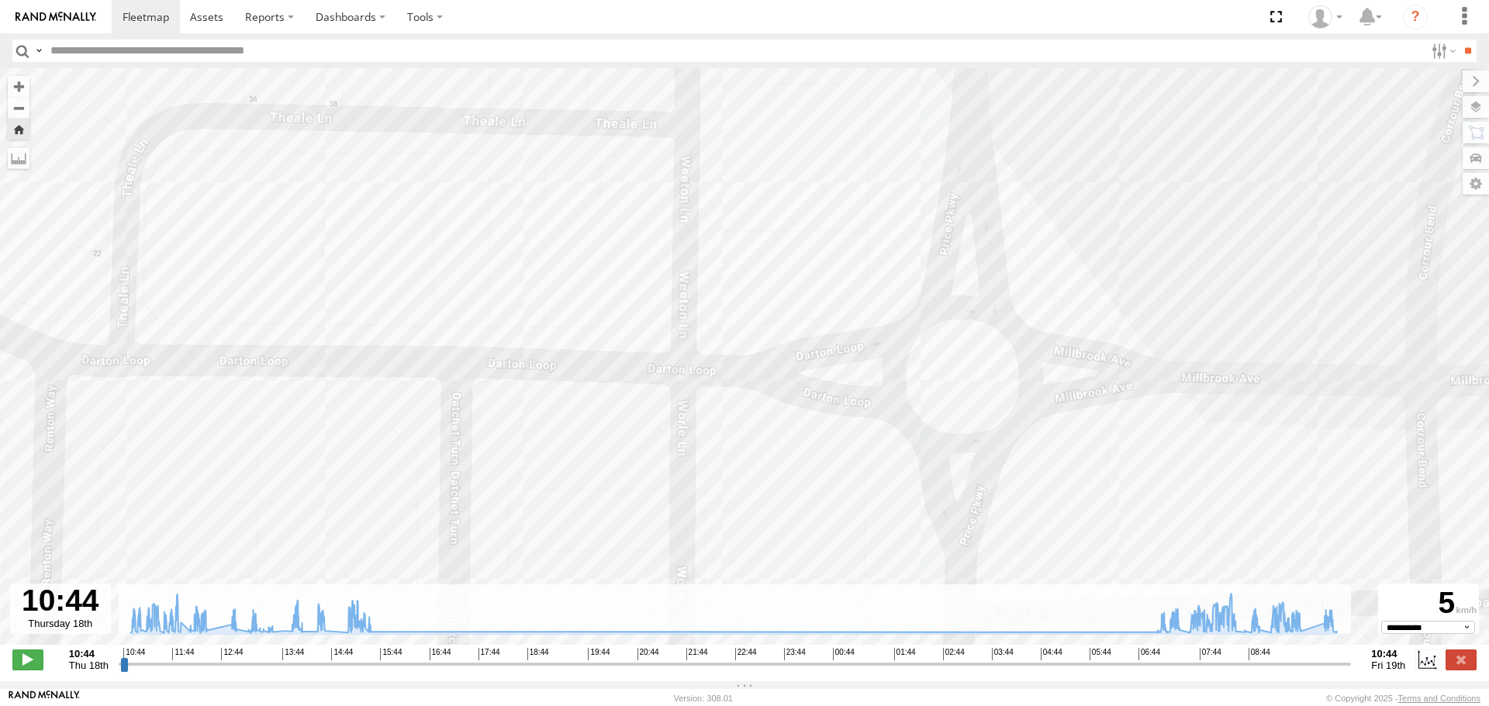
click at [26, 48] on input "button" at bounding box center [22, 51] width 20 height 22
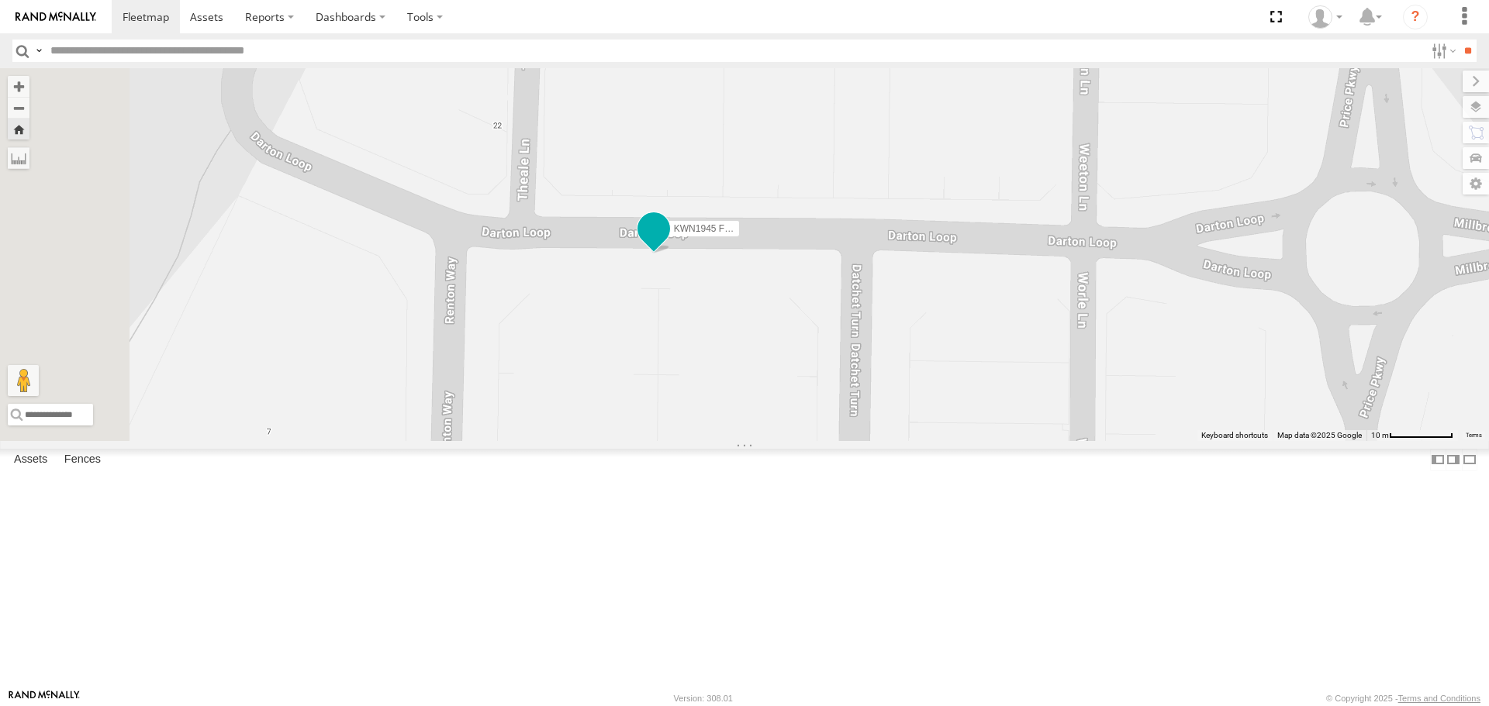
click at [668, 243] on span at bounding box center [654, 230] width 28 height 28
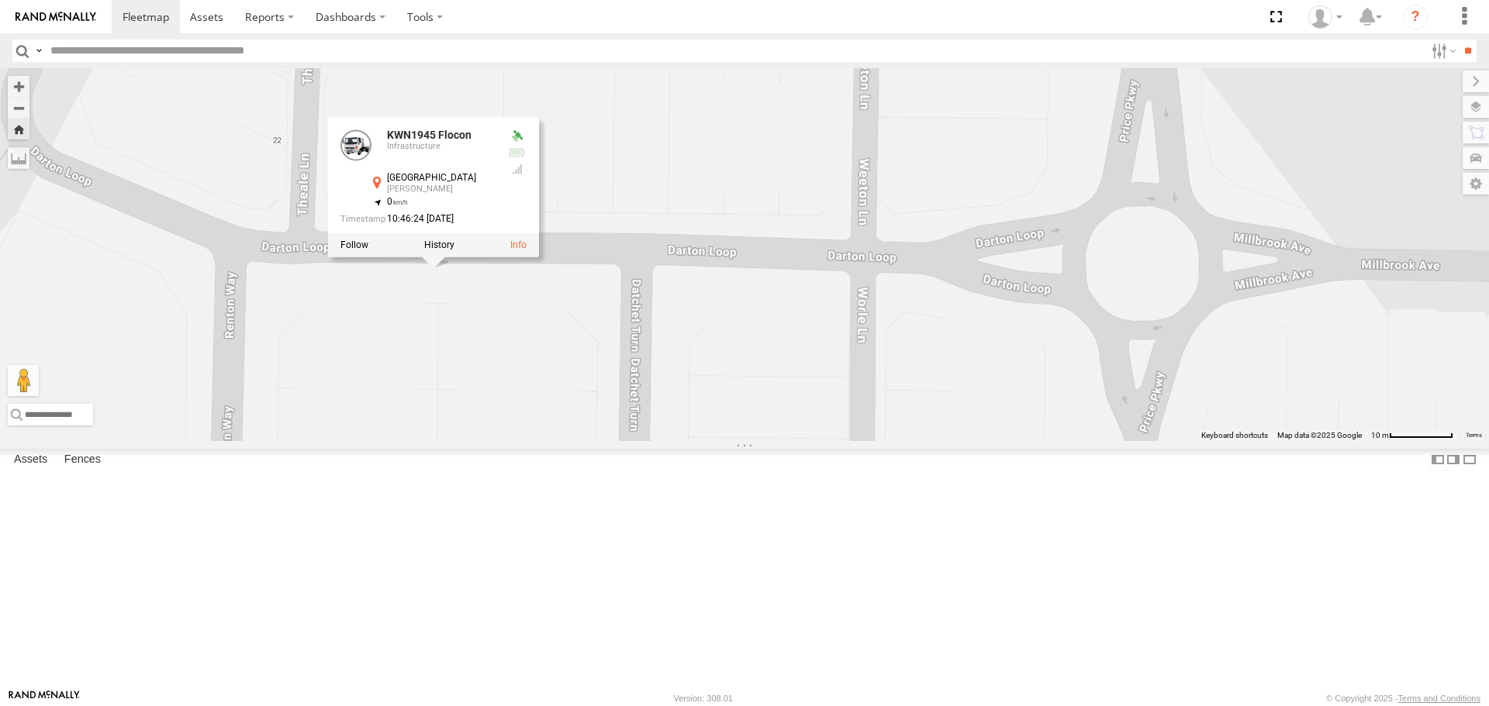
drag, startPoint x: 985, startPoint y: 438, endPoint x: 763, endPoint y: 452, distance: 222.2
click at [763, 440] on div "KWN1945 Flocon KWN1945 Flocon Infrastructure [GEOGRAPHIC_DATA] [PERSON_NAME] -3…" at bounding box center [744, 254] width 1489 height 372
click at [0, 0] on span "Satellite" at bounding box center [0, 0] width 0 height 0
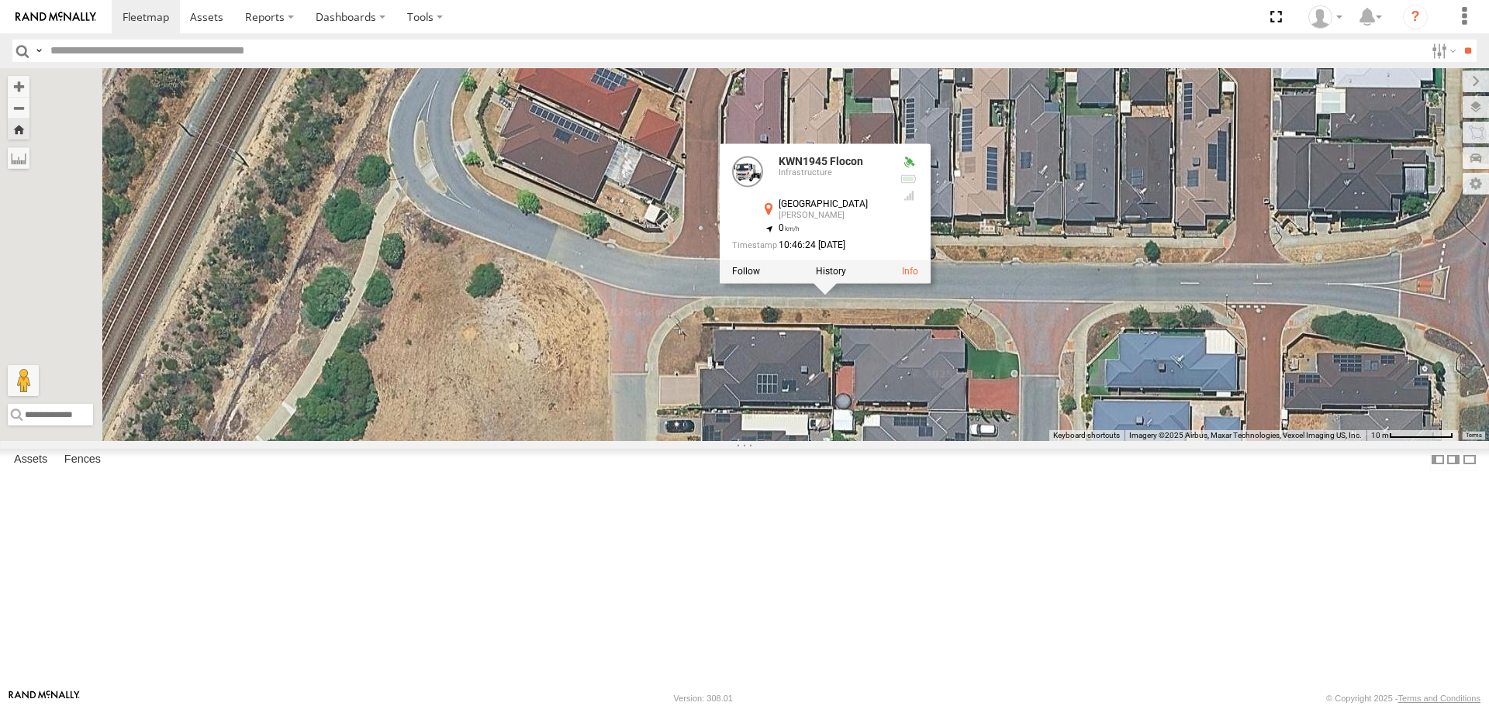
drag, startPoint x: 1019, startPoint y: 472, endPoint x: 1235, endPoint y: 478, distance: 216.4
click at [1235, 440] on div "KWN1945 Flocon KWN1945 Flocon Infrastructure [GEOGRAPHIC_DATA] [PERSON_NAME] -3…" at bounding box center [744, 254] width 1489 height 372
click at [1189, 424] on div "KWN1945 Flocon KWN1945 Flocon Infrastructure [GEOGRAPHIC_DATA] [PERSON_NAME] -3…" at bounding box center [744, 254] width 1489 height 372
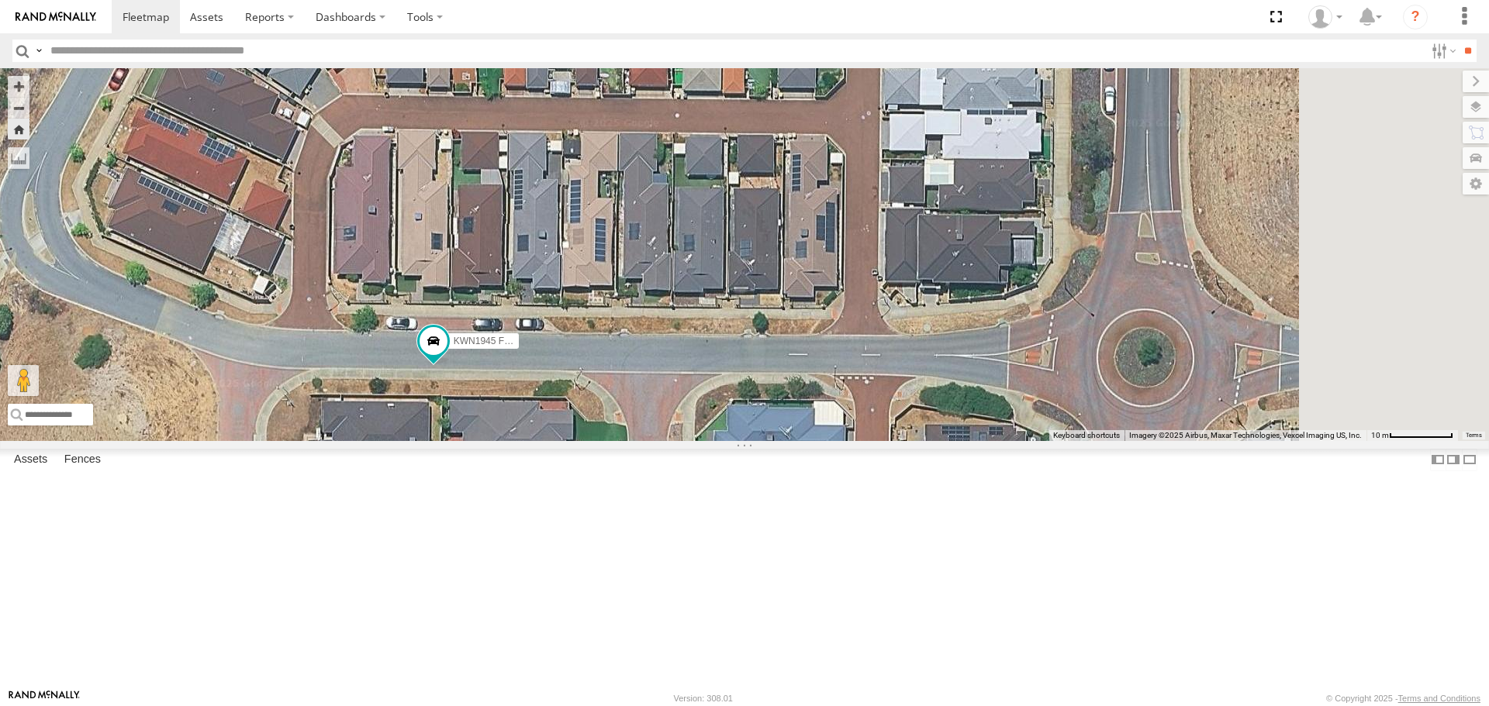
drag, startPoint x: 1162, startPoint y: 413, endPoint x: 741, endPoint y: 513, distance: 431.8
click at [741, 440] on div "KWN1945 Flocon" at bounding box center [744, 254] width 1489 height 372
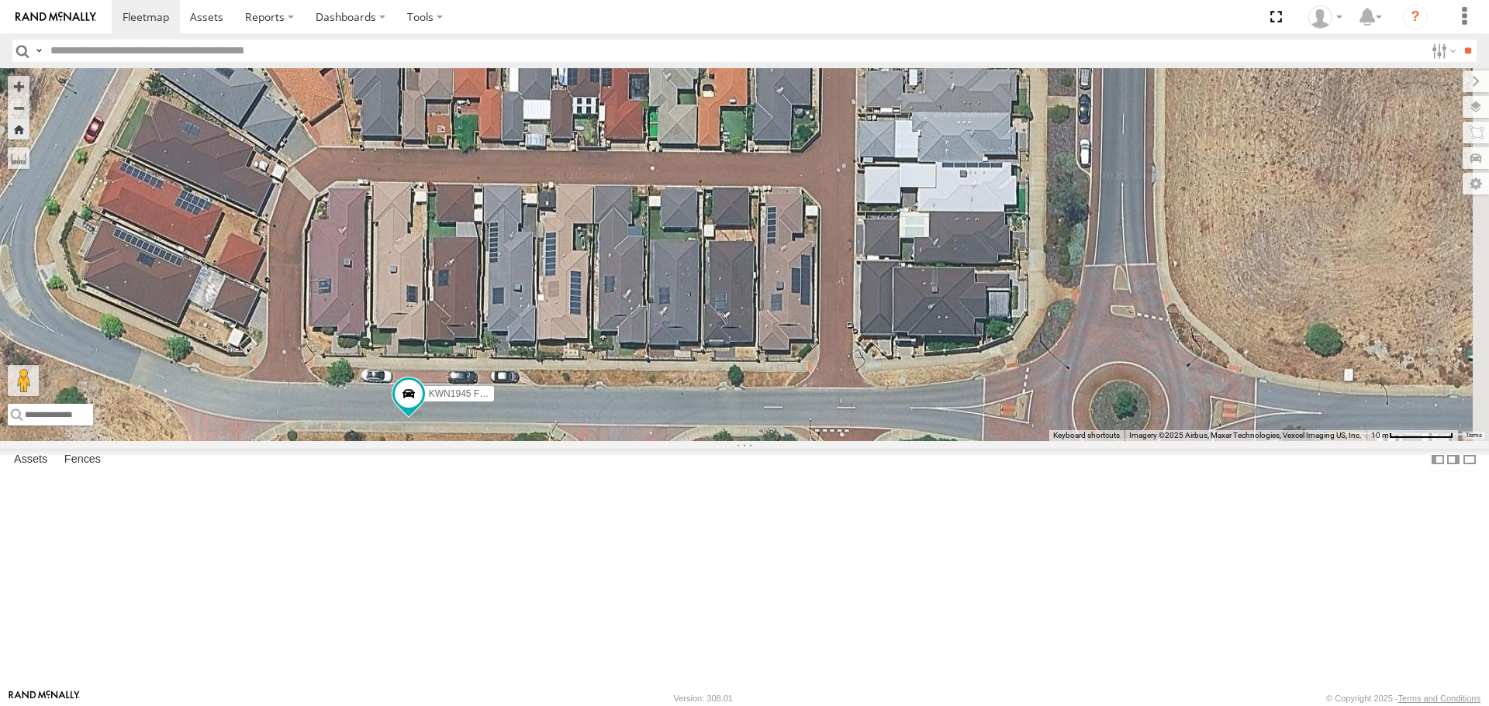
drag, startPoint x: 1031, startPoint y: 297, endPoint x: 837, endPoint y: 546, distance: 315.0
click at [837, 440] on div "KWN1945 Flocon" at bounding box center [744, 254] width 1489 height 372
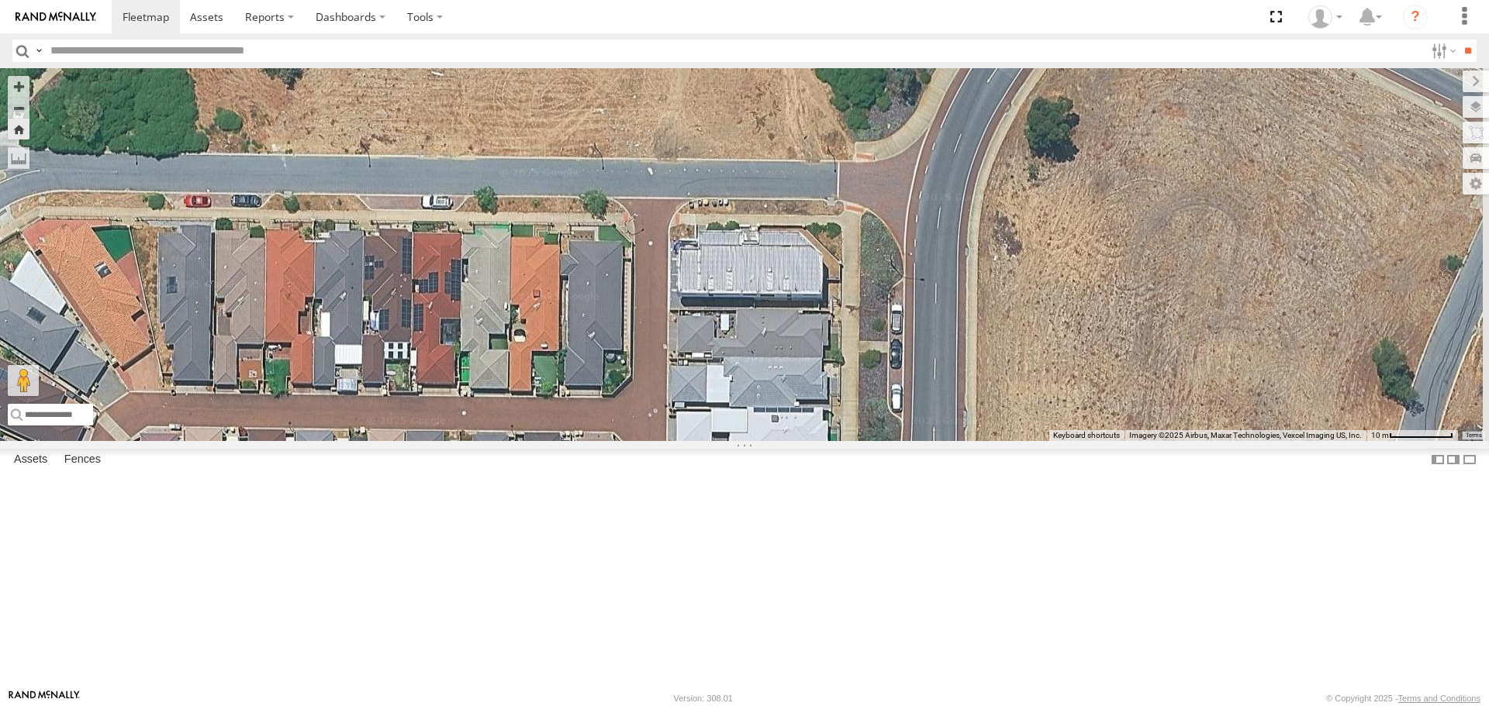
drag, startPoint x: 961, startPoint y: 530, endPoint x: 929, endPoint y: 233, distance: 299.4
click at [930, 238] on div "KWN1945 Flocon" at bounding box center [744, 254] width 1489 height 372
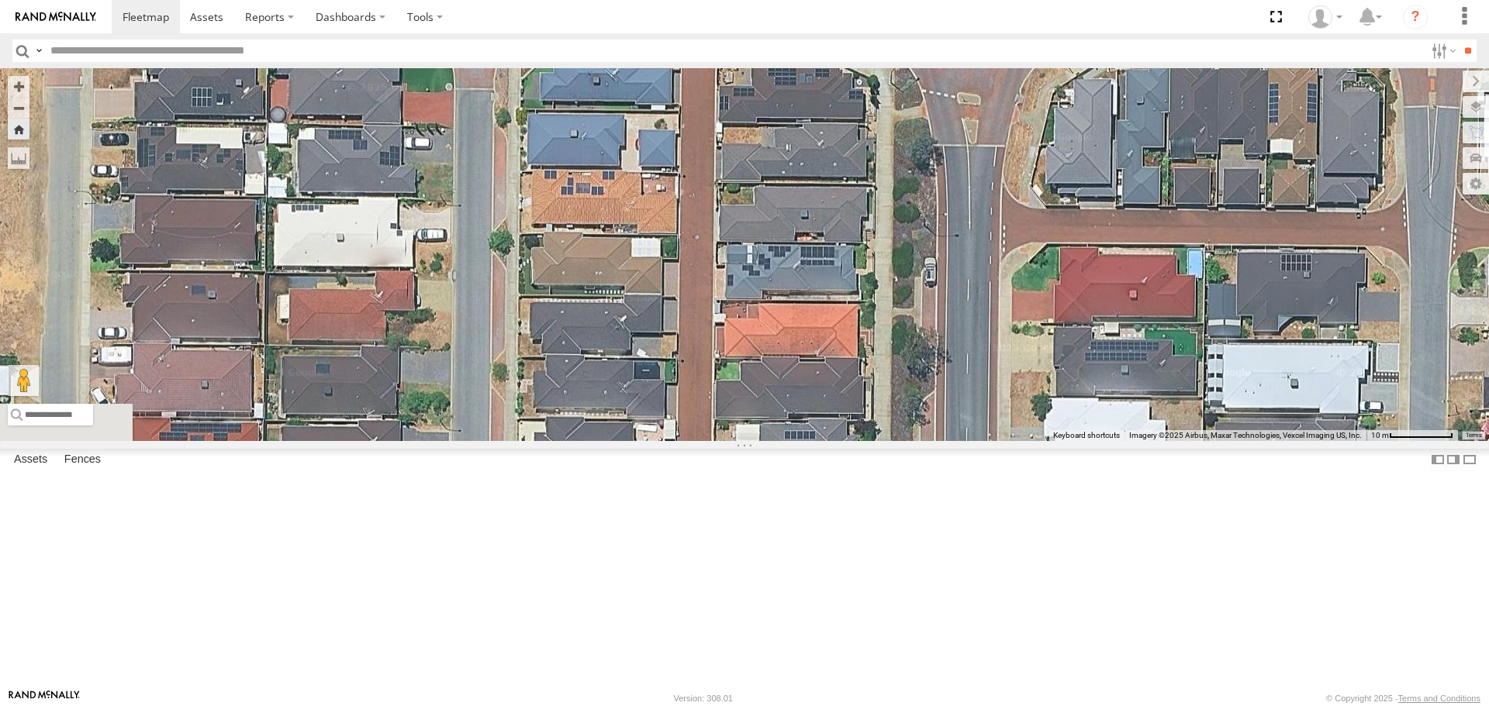
drag, startPoint x: 935, startPoint y: 300, endPoint x: 1126, endPoint y: 420, distance: 225.5
click at [1126, 420] on div "KWN1945 Flocon" at bounding box center [744, 254] width 1489 height 372
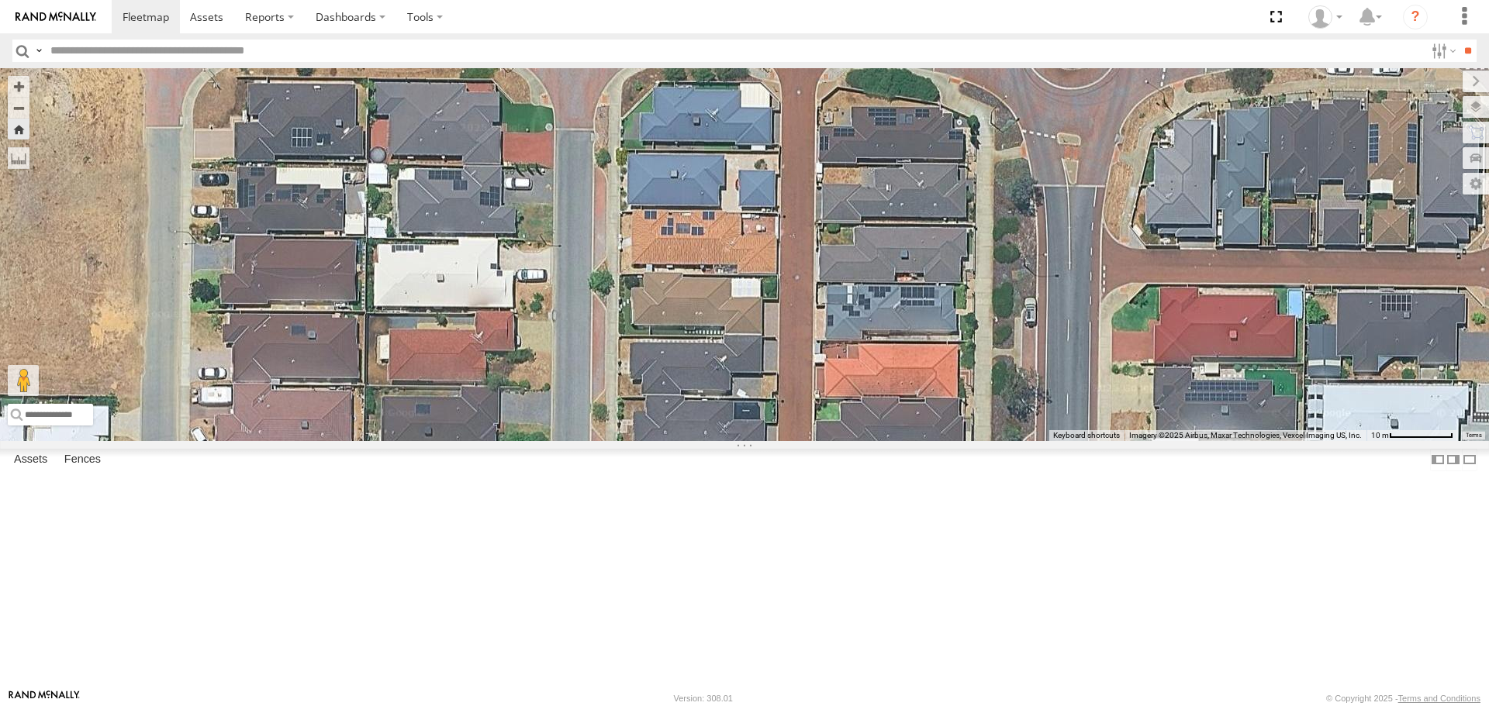
click at [0, 0] on span "Terrain" at bounding box center [0, 0] width 0 height 0
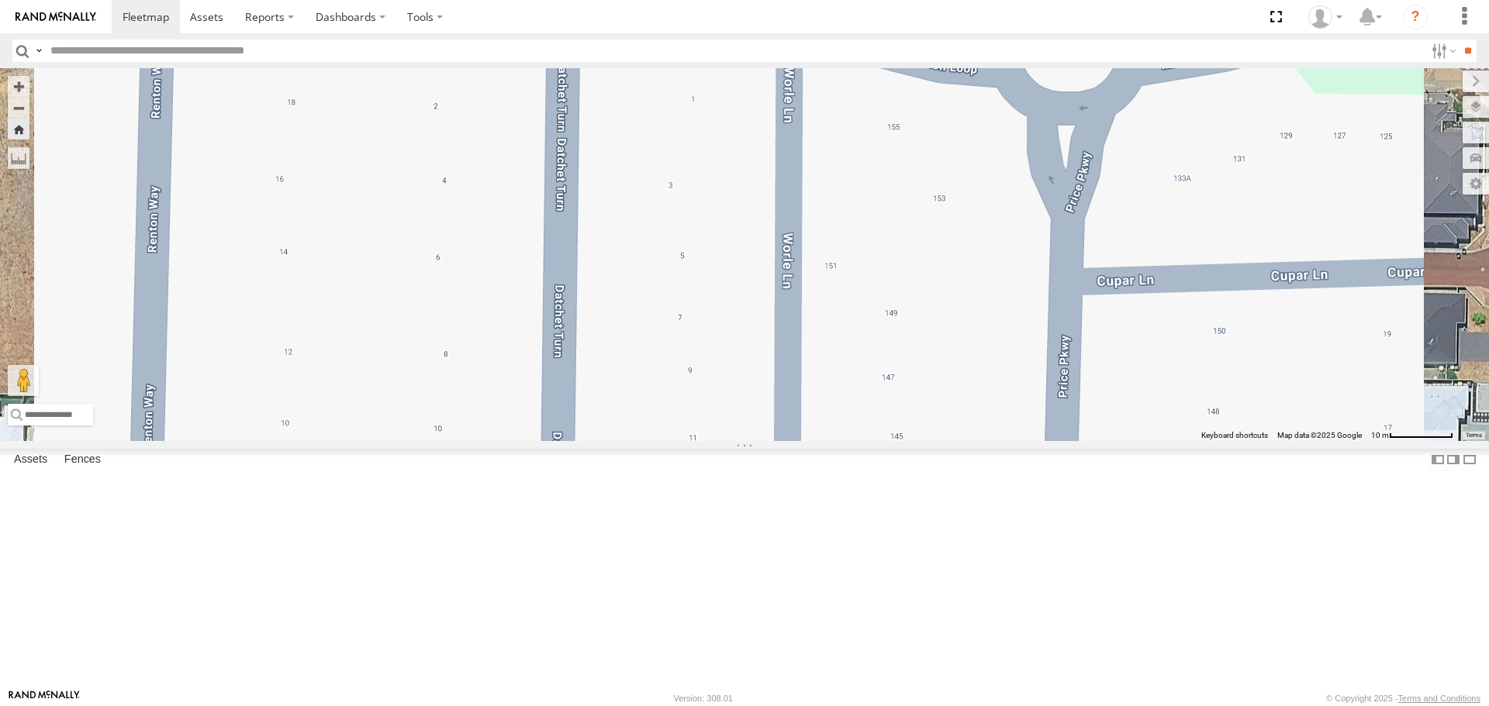
click at [0, 0] on span "Roadmap" at bounding box center [0, 0] width 0 height 0
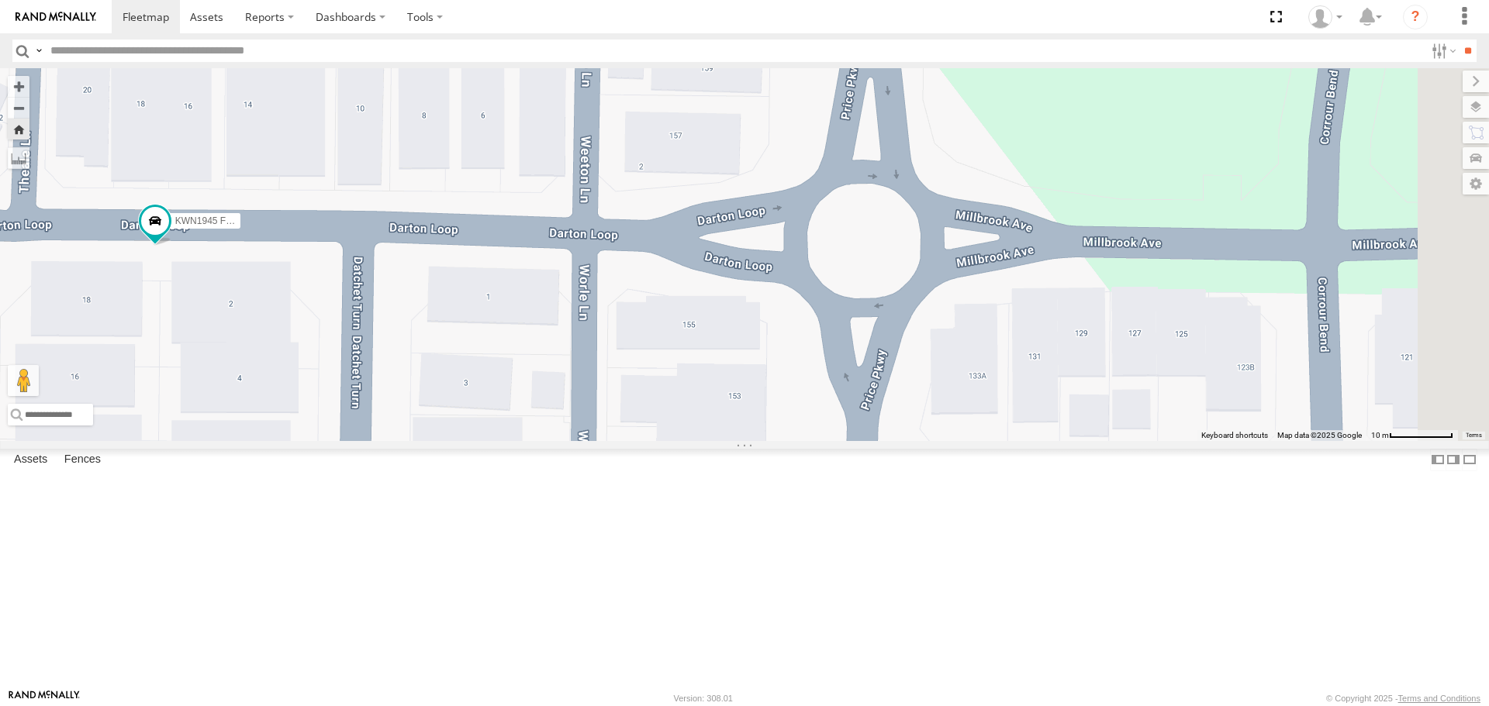
drag, startPoint x: 973, startPoint y: 404, endPoint x: 948, endPoint y: 559, distance: 157.2
click at [948, 440] on div "KWN1945 Flocon" at bounding box center [744, 254] width 1489 height 372
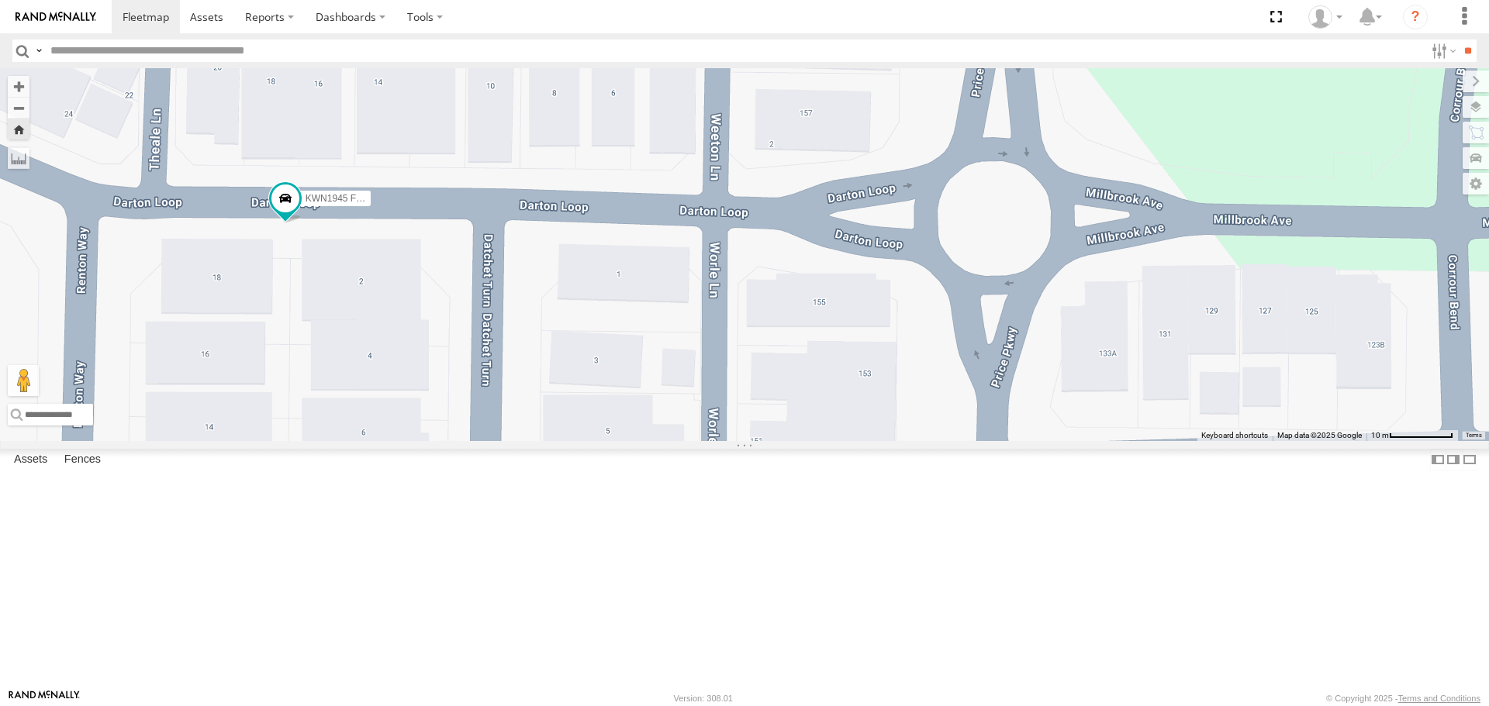
drag, startPoint x: 947, startPoint y: 502, endPoint x: 982, endPoint y: 195, distance: 309.1
click at [982, 247] on div "KWN1945 Flocon" at bounding box center [744, 254] width 1489 height 372
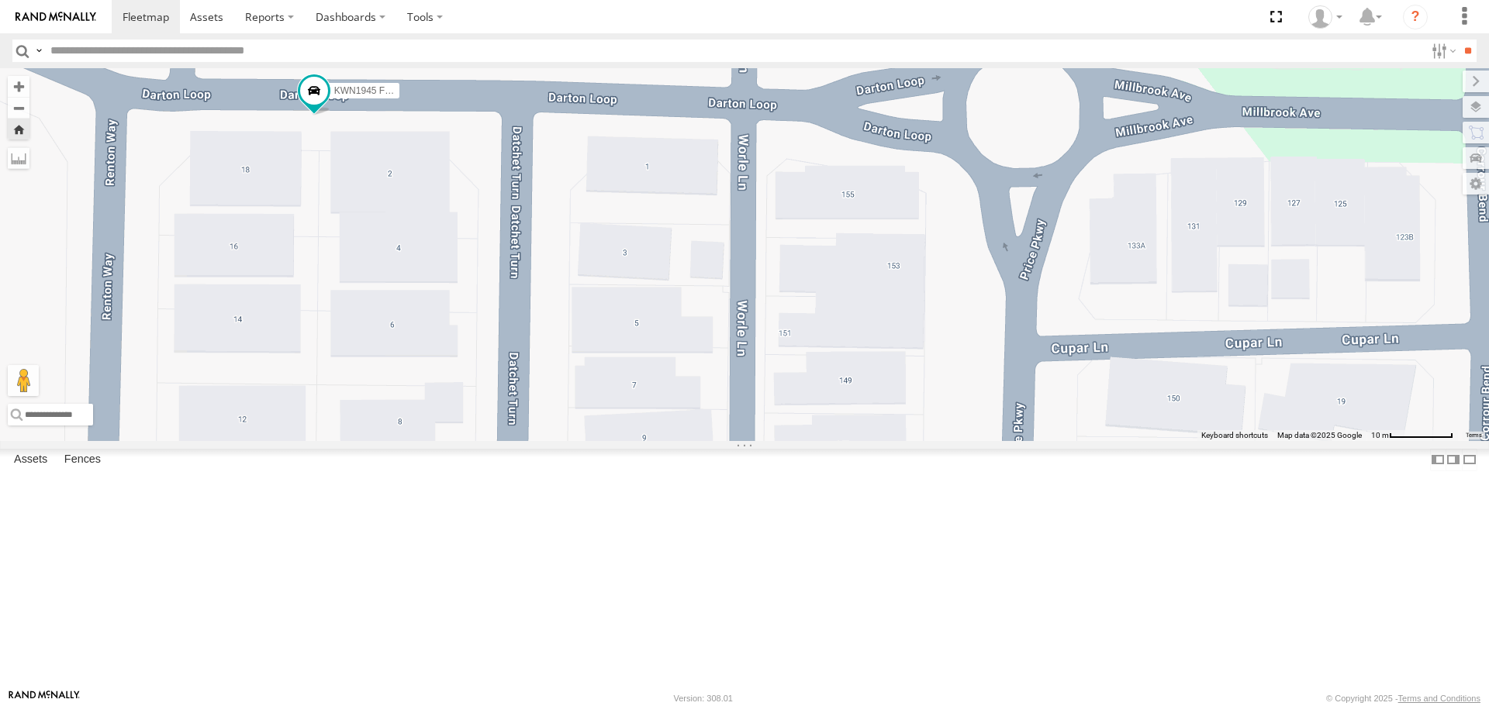
drag, startPoint x: 820, startPoint y: 247, endPoint x: 878, endPoint y: 578, distance: 336.2
click at [878, 440] on div "KWN1945 Flocon" at bounding box center [744, 254] width 1489 height 372
click at [329, 104] on span at bounding box center [315, 90] width 28 height 28
click at [573, 344] on div "KWN1945 Flocon KWN1945 Flocon Infrastructure [GEOGRAPHIC_DATA] [PERSON_NAME] -3…" at bounding box center [744, 254] width 1489 height 372
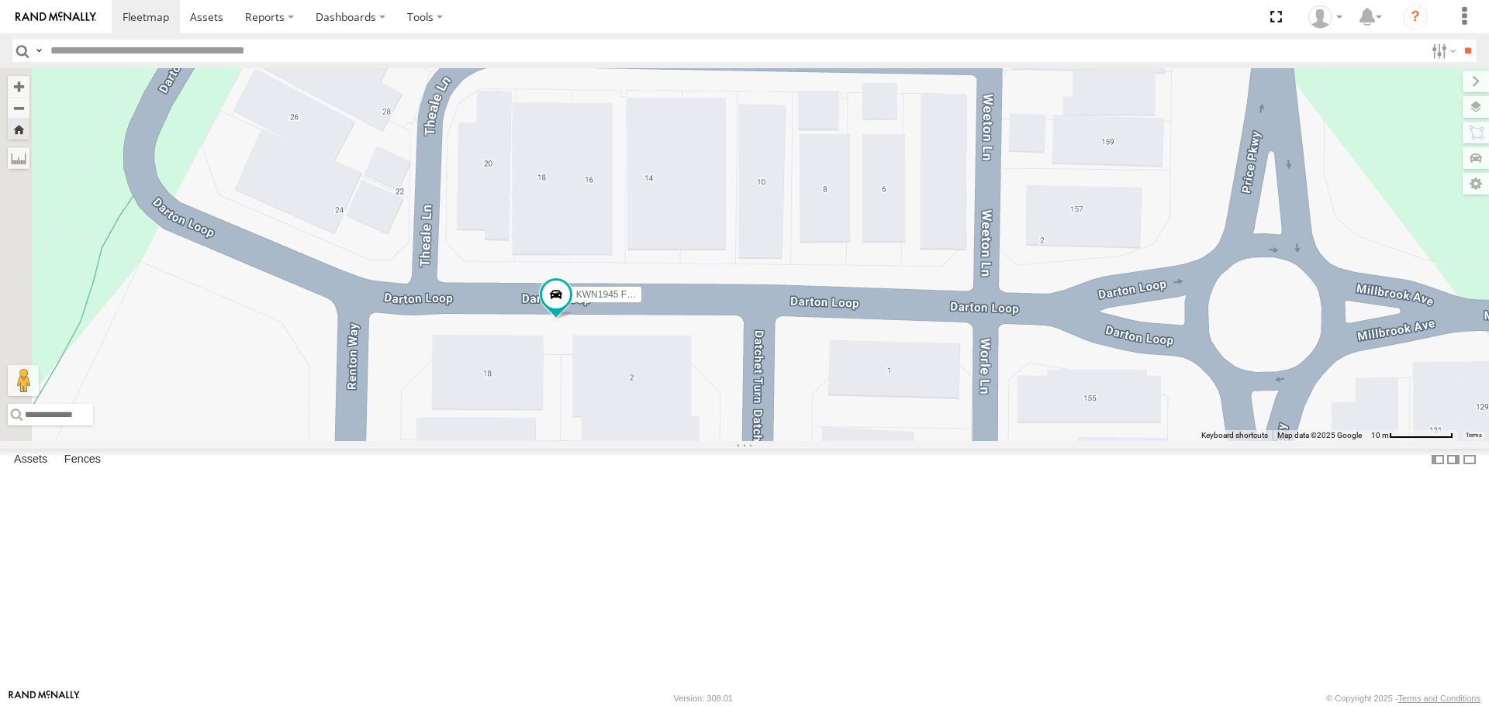
drag, startPoint x: 537, startPoint y: 289, endPoint x: 842, endPoint y: 516, distance: 380.3
click at [842, 440] on div "KWN1945 Flocon" at bounding box center [744, 254] width 1489 height 372
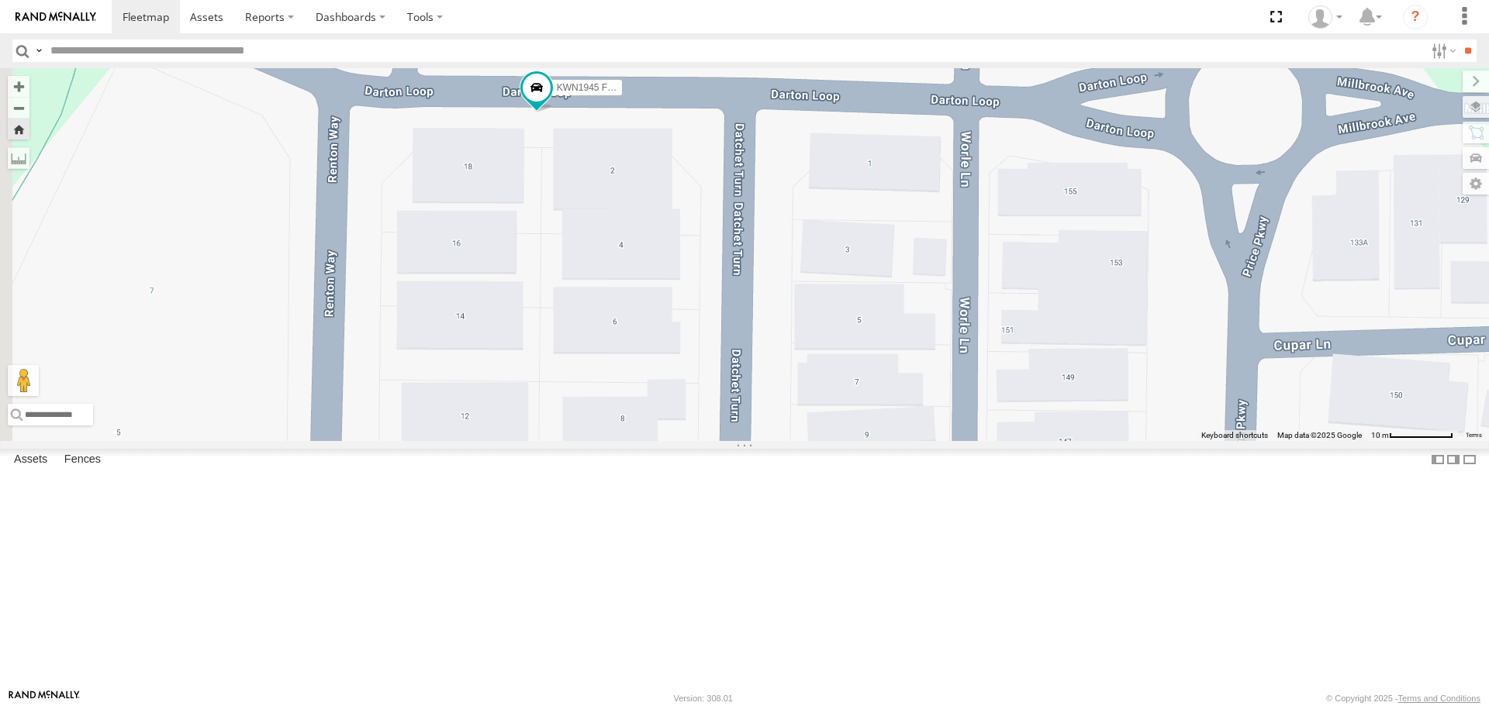
drag, startPoint x: 534, startPoint y: 467, endPoint x: 515, endPoint y: 260, distance: 207.9
click at [515, 260] on div "KWN1945 Flocon" at bounding box center [744, 254] width 1489 height 372
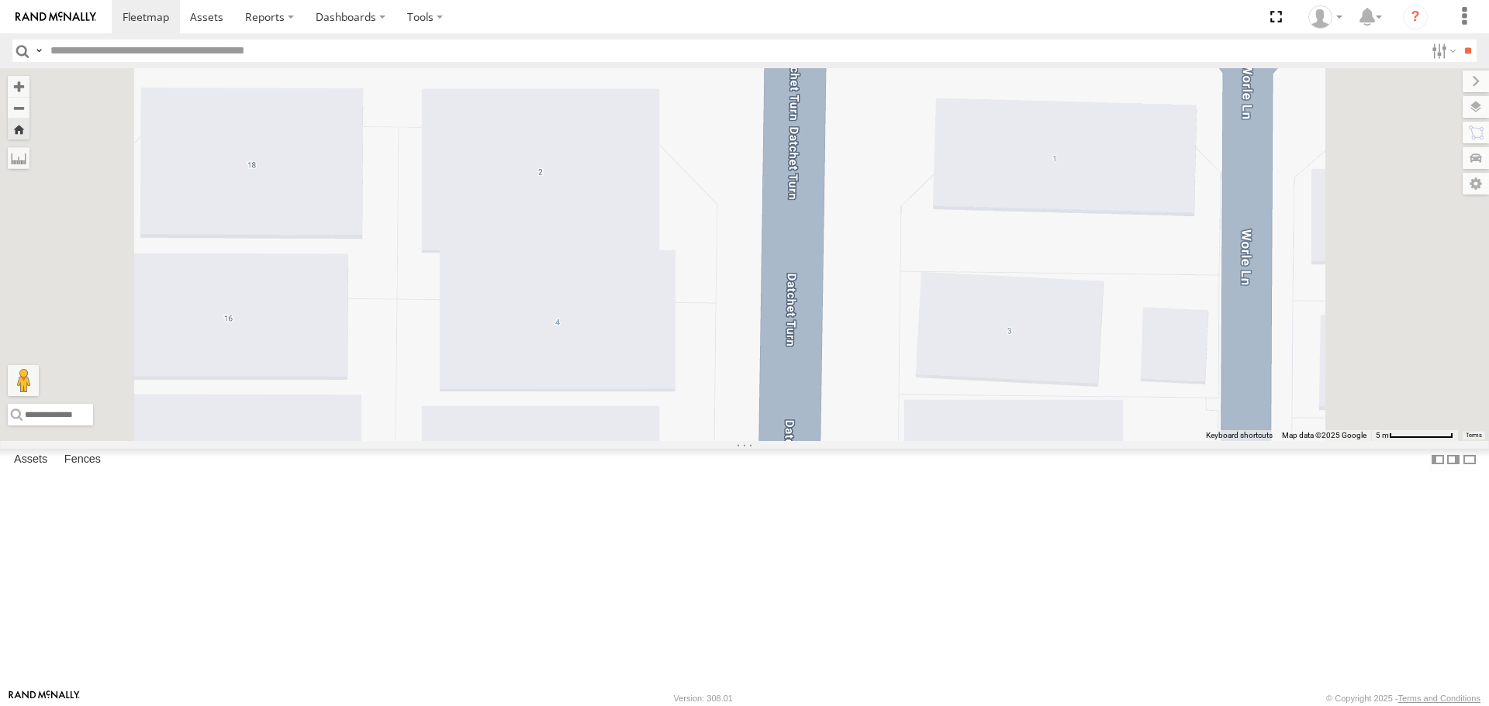
click at [15, 51] on input "button" at bounding box center [22, 51] width 20 height 22
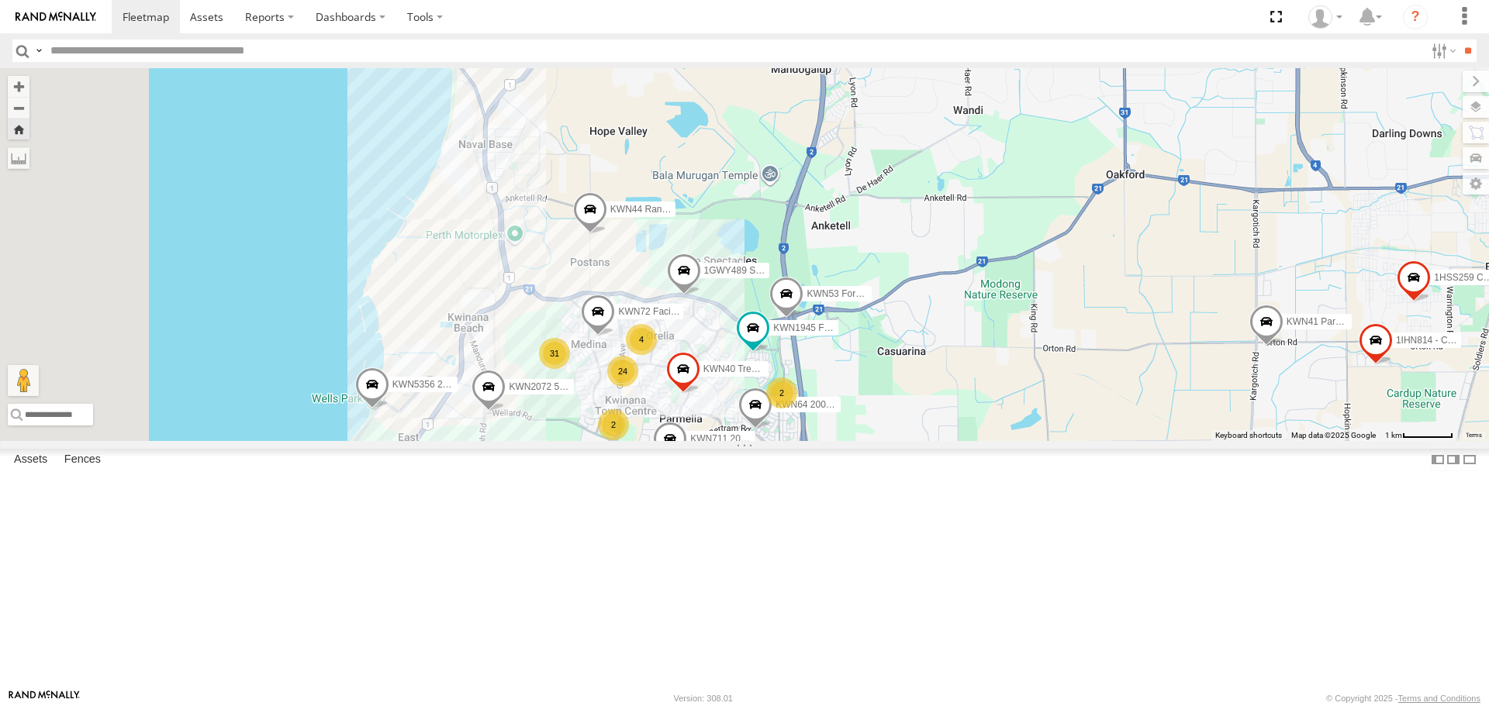
drag, startPoint x: 694, startPoint y: 285, endPoint x: 770, endPoint y: 269, distance: 77.7
click at [770, 269] on div "KWN1945 Flocon 24 KWN5356 2001086 Camera Trailer Rangers KWN40 Tree Officer 31 …" at bounding box center [744, 254] width 1489 height 372
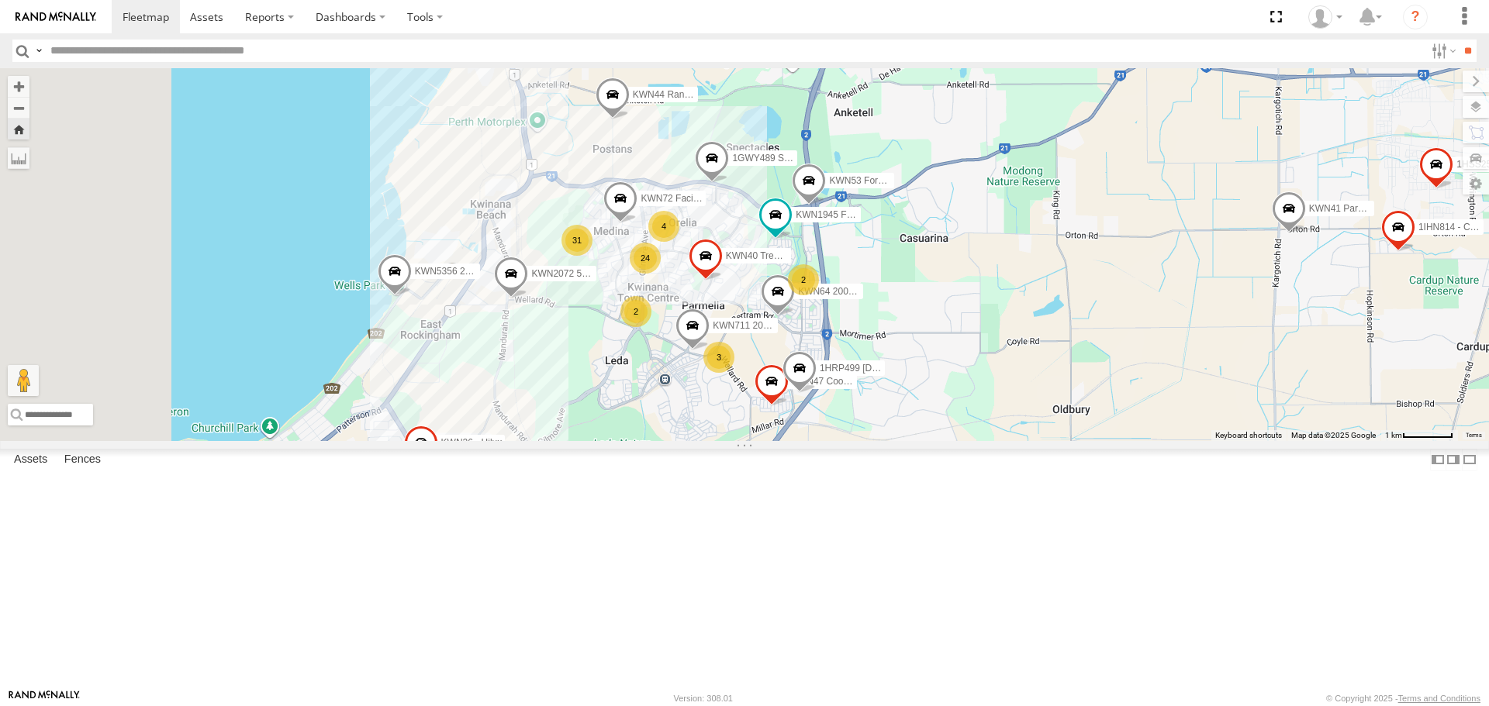
drag, startPoint x: 689, startPoint y: 496, endPoint x: 696, endPoint y: 466, distance: 31.0
click at [696, 440] on div "KWN1945 Flocon 24 KWN5356 2001086 Camera Trailer Rangers KWN40 Tree Officer 31 …" at bounding box center [744, 254] width 1489 height 372
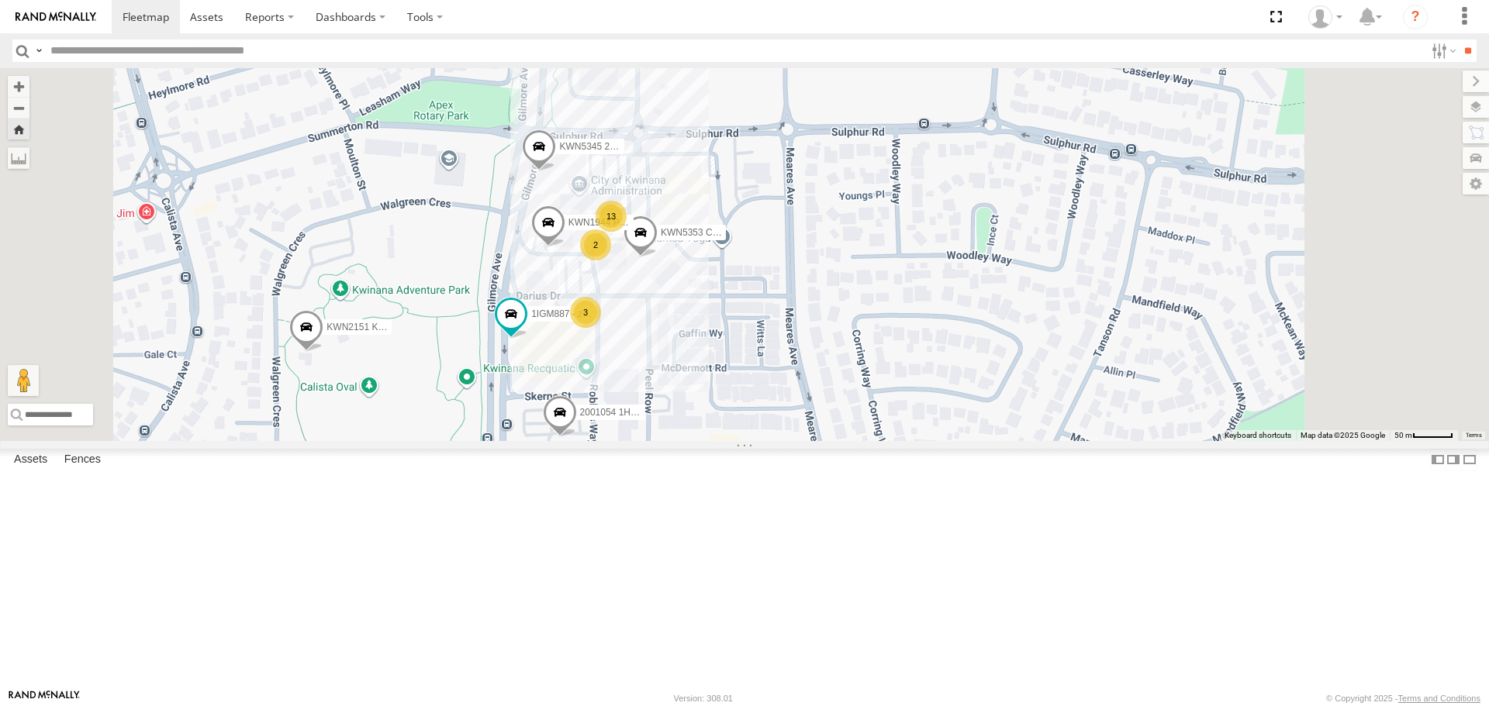
click at [565, 248] on span at bounding box center [548, 227] width 34 height 42
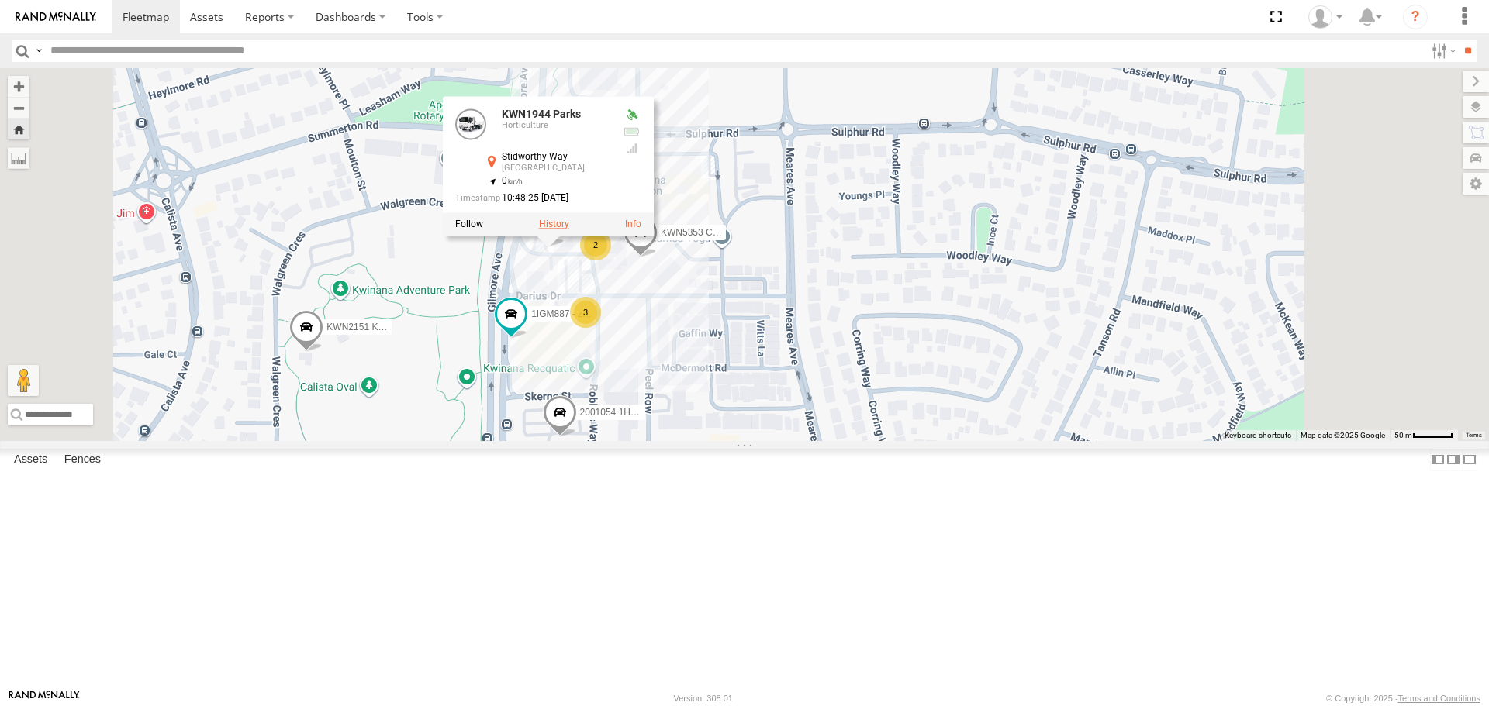
click at [569, 230] on label at bounding box center [554, 224] width 30 height 11
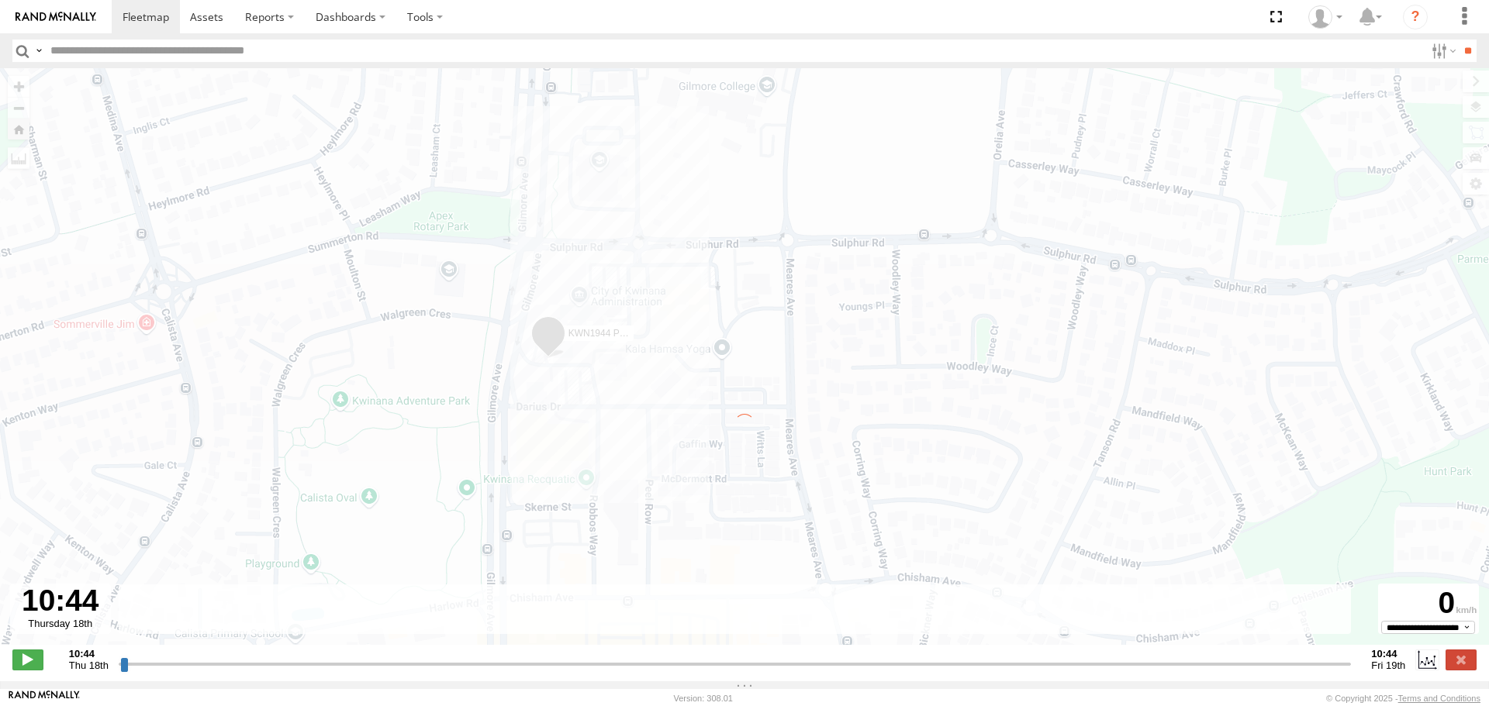
type input "**********"
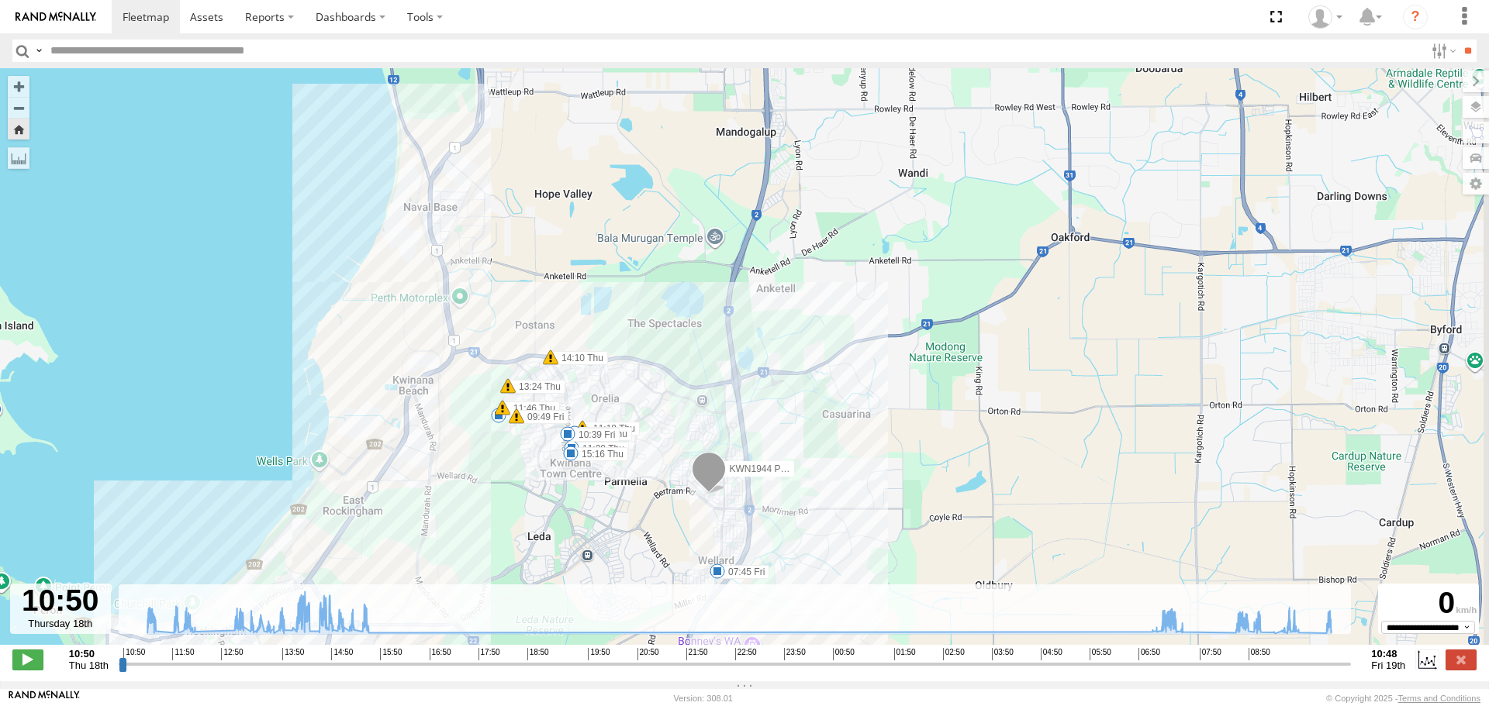
drag, startPoint x: 655, startPoint y: 226, endPoint x: 617, endPoint y: 281, distance: 66.9
click at [617, 281] on div "KWN1944 Parks 11:18 Thu 11:20 Thu 11:46 Thu 12:07 Thu 13:24 Thu 14:10 Thu 15:16…" at bounding box center [744, 364] width 1489 height 593
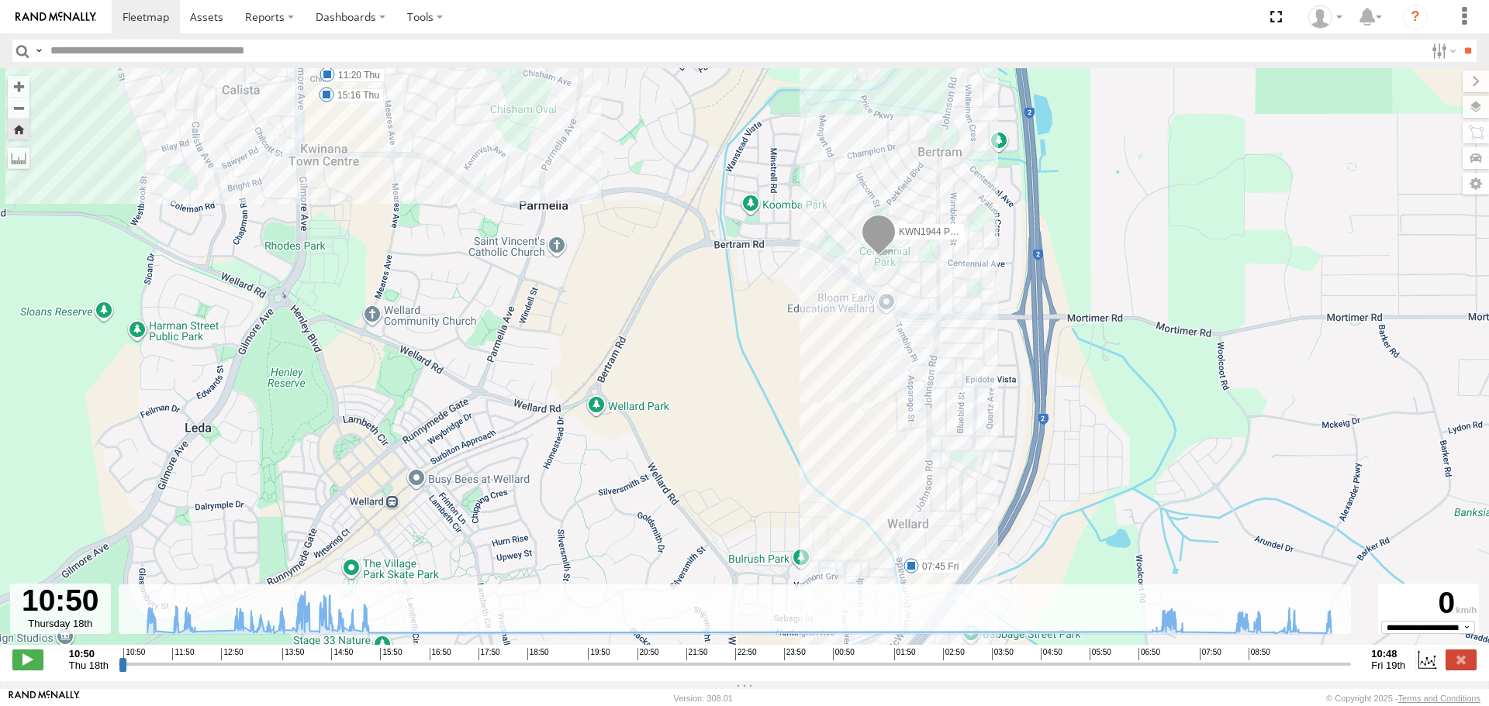
drag, startPoint x: 709, startPoint y: 409, endPoint x: 547, endPoint y: 85, distance: 363.1
click at [547, 85] on div "KWN1944 Parks 11:18 Thu 11:20 Thu 11:46 Thu 12:07 Thu 13:24 Thu 14:10 Thu 15:16…" at bounding box center [744, 364] width 1489 height 593
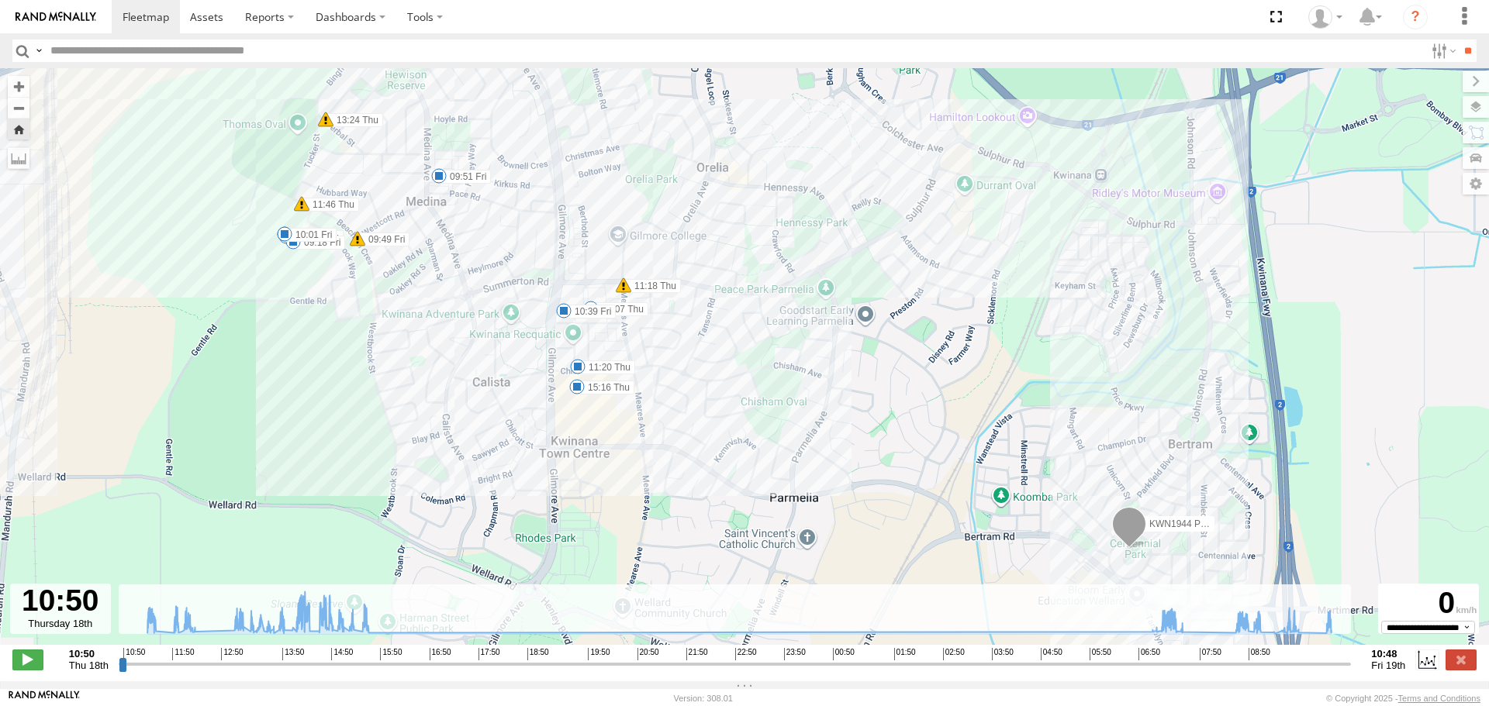
drag, startPoint x: 660, startPoint y: 403, endPoint x: 816, endPoint y: 538, distance: 206.1
click at [816, 538] on div "KWN1944 Parks 11:18 Thu 11:20 Thu 11:46 Thu 12:07 Thu 13:24 Thu 14:10 Thu 15:16…" at bounding box center [744, 364] width 1489 height 593
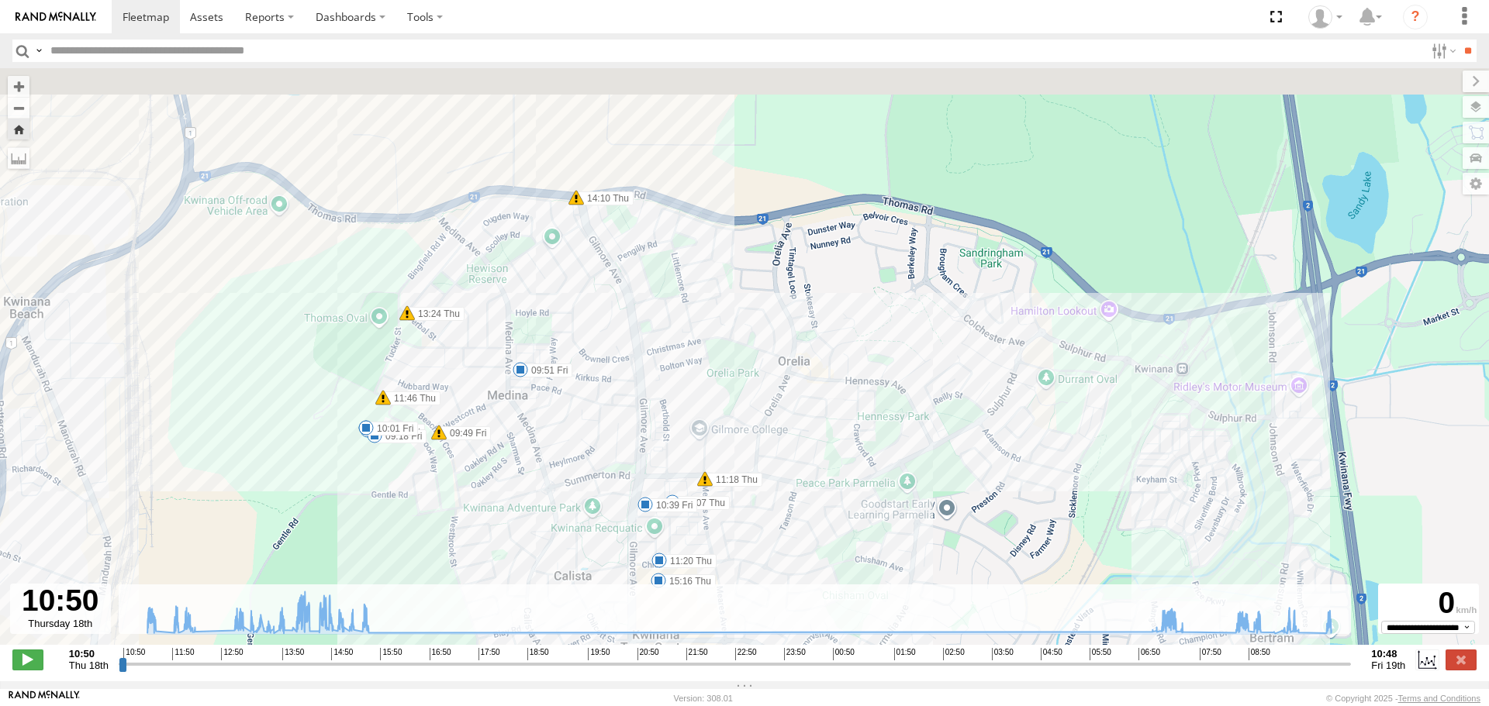
drag, startPoint x: 453, startPoint y: 147, endPoint x: 422, endPoint y: 278, distance: 133.9
click at [486, 373] on div "KWN1944 Parks 11:18 Thu 11:20 Thu 11:46 Thu 12:07 Thu 13:24 Thu 14:10 Thu 15:16…" at bounding box center [744, 364] width 1489 height 593
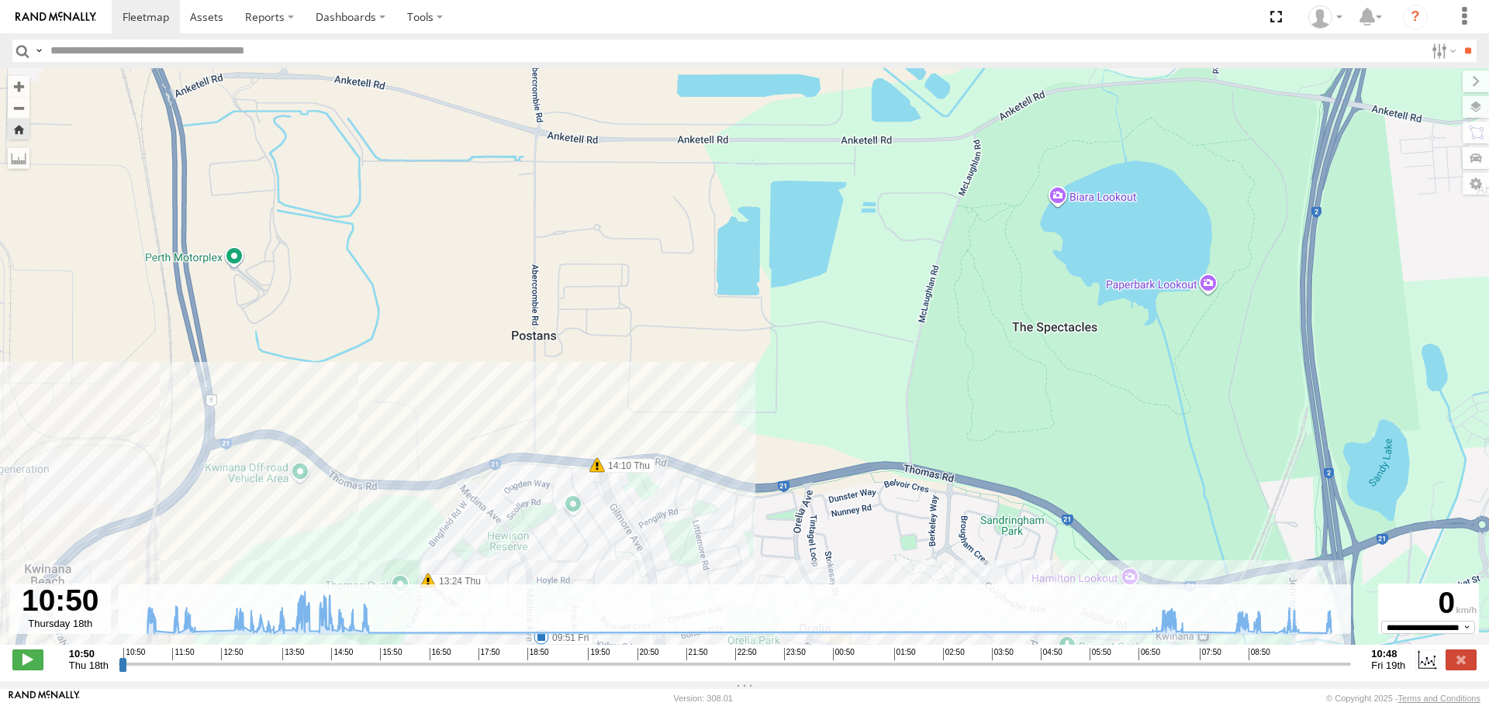
click at [17, 47] on input "button" at bounding box center [22, 51] width 20 height 22
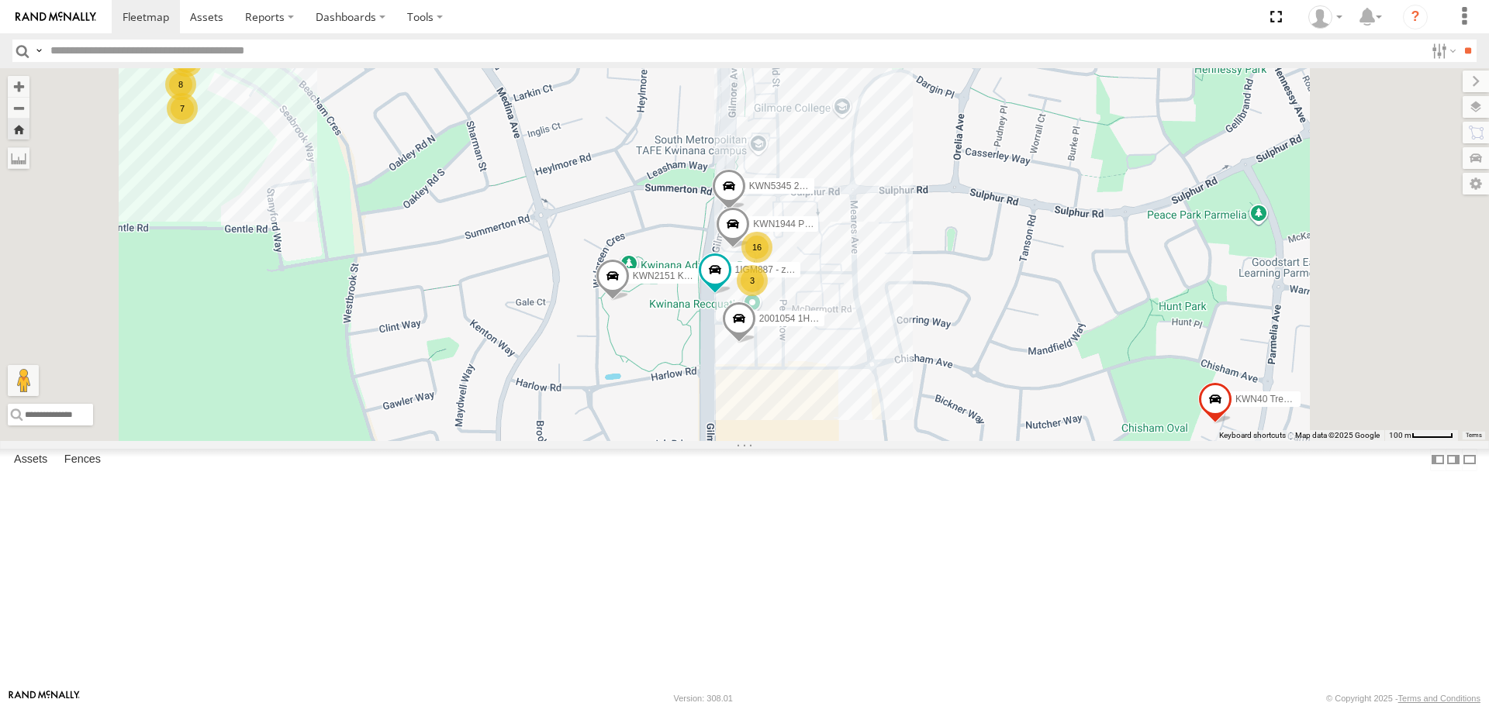
click at [21, 40] on input "button" at bounding box center [22, 51] width 20 height 22
